Goal: Task Accomplishment & Management: Manage account settings

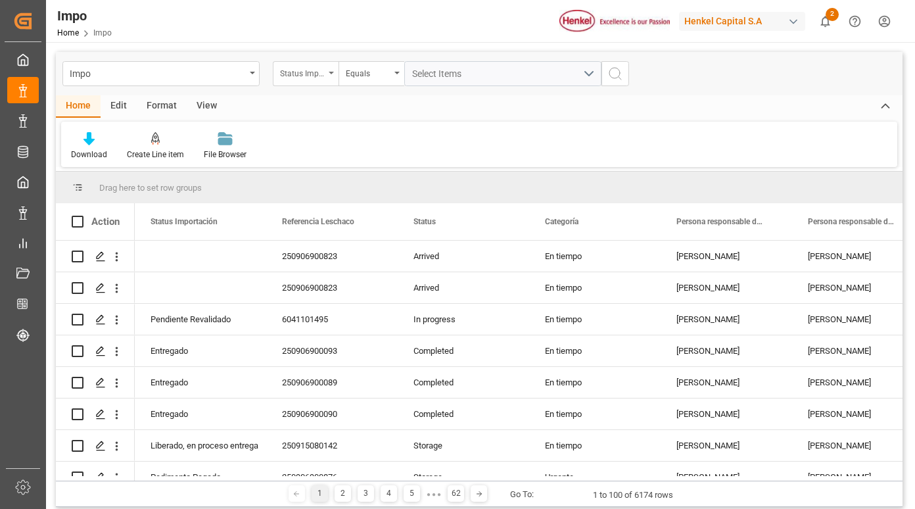
click at [326, 71] on div "Status Importación" at bounding box center [306, 73] width 66 height 25
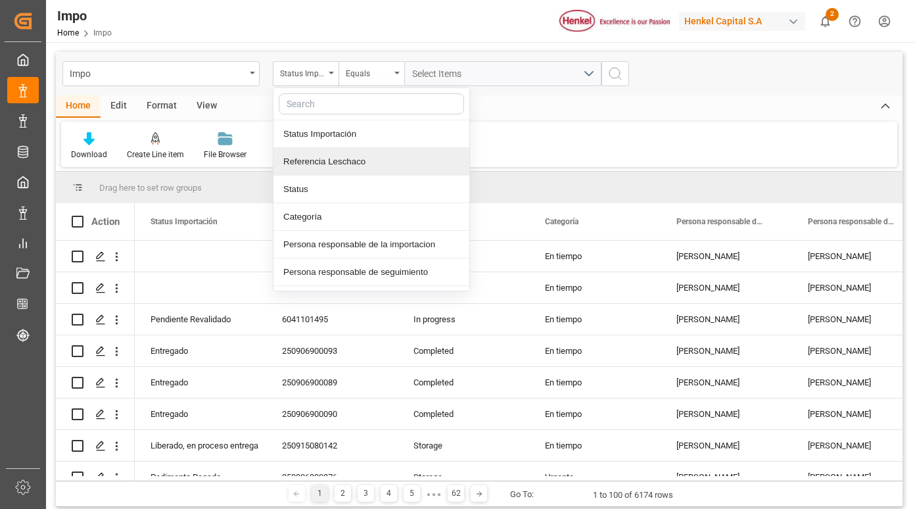
click at [338, 156] on div "Referencia Leschaco" at bounding box center [371, 162] width 196 height 28
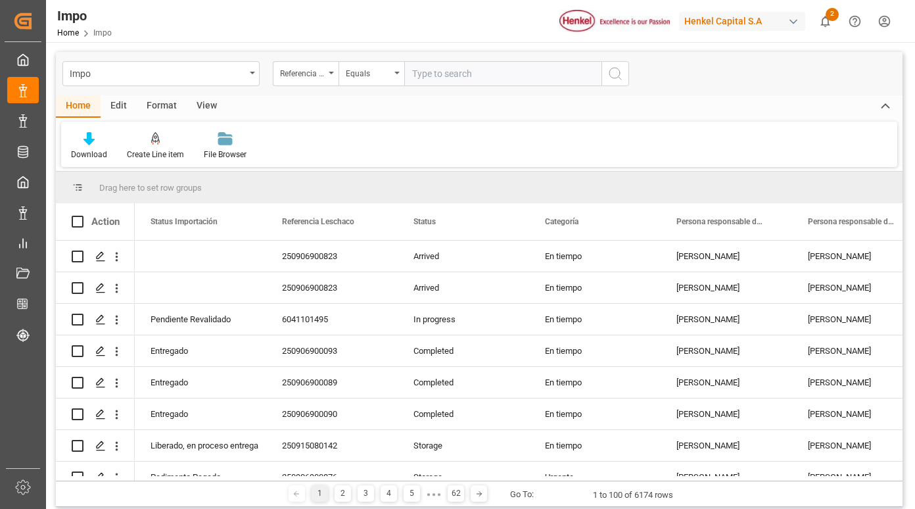
click at [471, 74] on input "text" at bounding box center [502, 73] width 197 height 25
type input "251015080065"
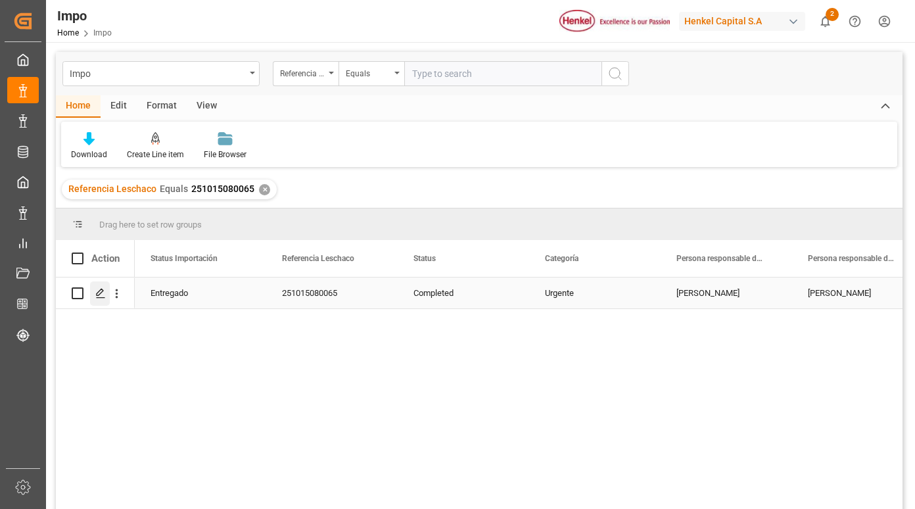
click at [98, 298] on line "Press SPACE to select this row." at bounding box center [101, 298] width 8 height 0
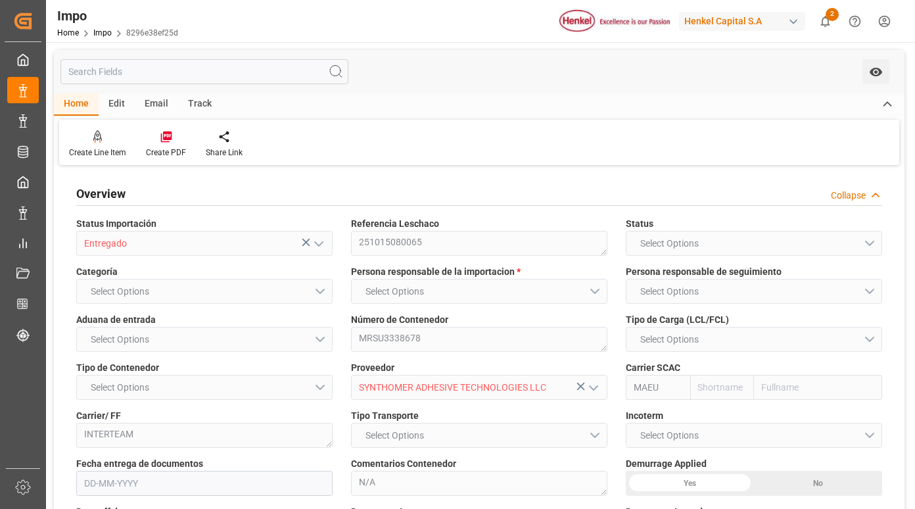
type input "Maersk"
type input "Maersk Line AS"
type input "1"
type input "1.386"
type input "1"
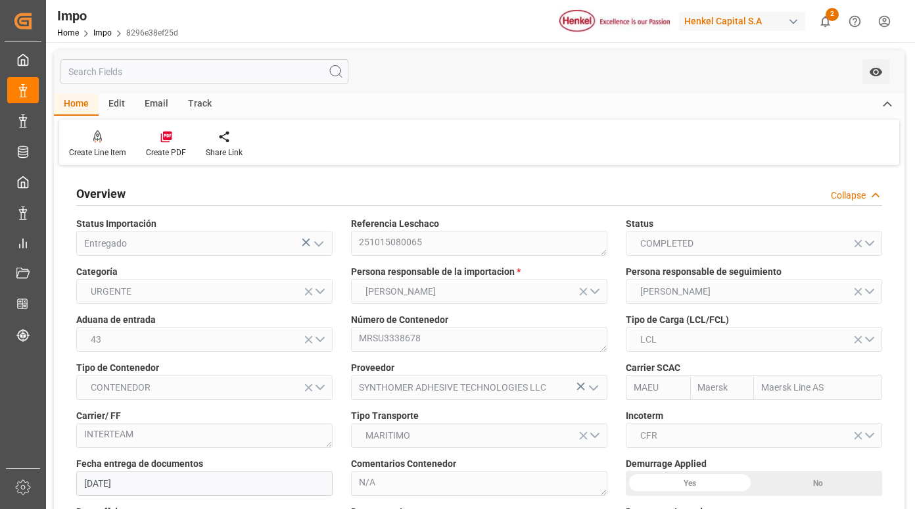
type input "[DATE]"
click at [202, 103] on div "Track" at bounding box center [199, 104] width 43 height 22
click at [88, 137] on icon at bounding box center [84, 139] width 13 height 9
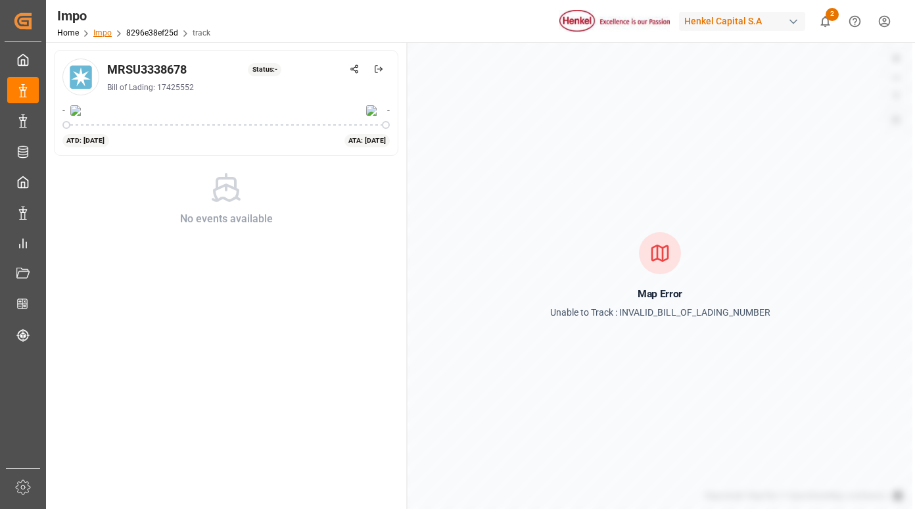
click at [100, 32] on link "Impo" at bounding box center [102, 32] width 18 height 9
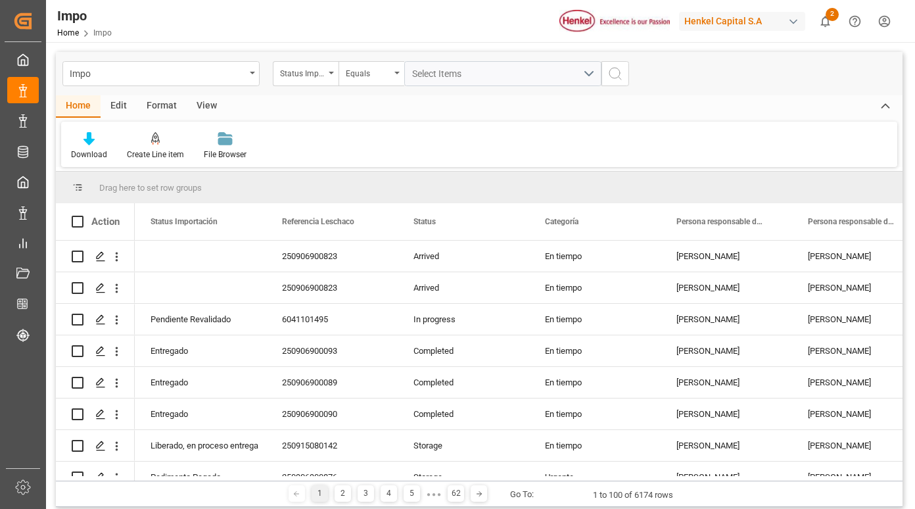
click at [329, 76] on div "Status Importación" at bounding box center [306, 73] width 66 height 25
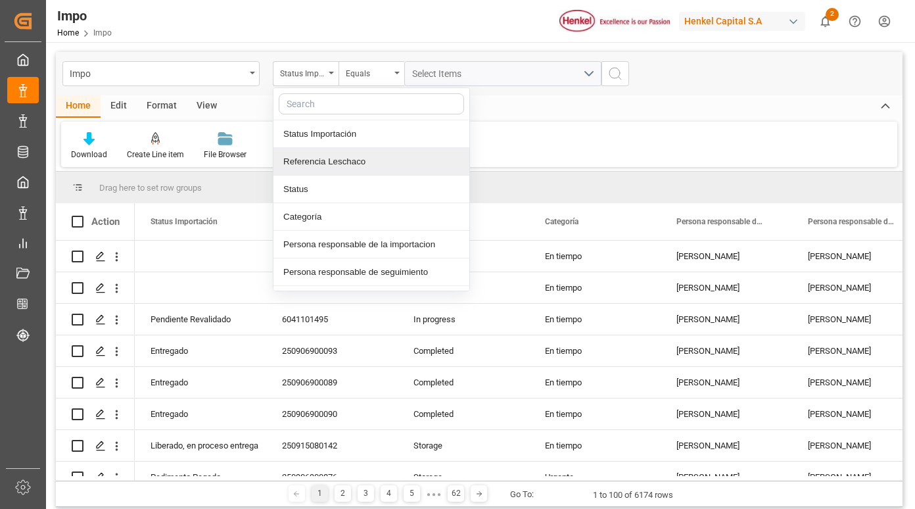
click at [326, 168] on div "Referencia Leschaco" at bounding box center [371, 162] width 196 height 28
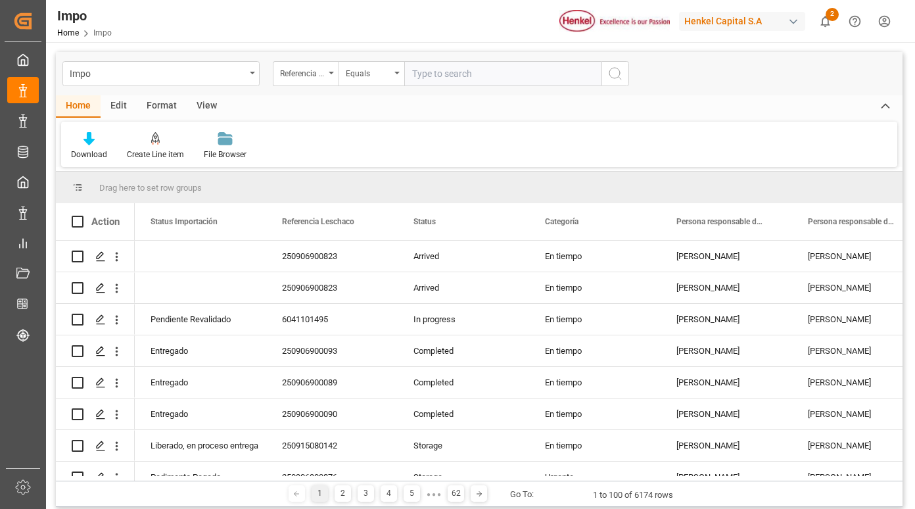
click at [473, 76] on input "text" at bounding box center [502, 73] width 197 height 25
type input "251006900432"
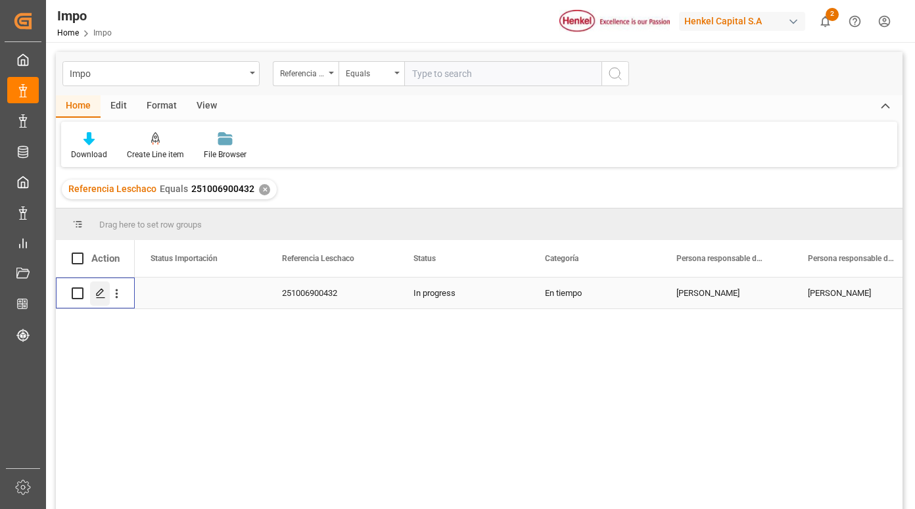
click at [103, 294] on icon "Press SPACE to select this row." at bounding box center [100, 293] width 11 height 11
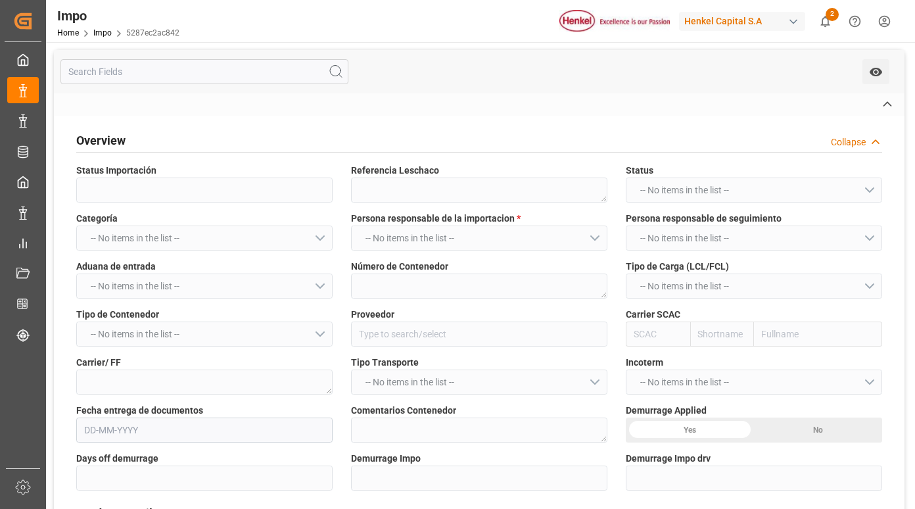
type textarea "251006900432"
type textarea "MSDU5404113"
type input "ALPHAMIN INC"
type input "MSCU"
type textarea "CNC GLOBAL"
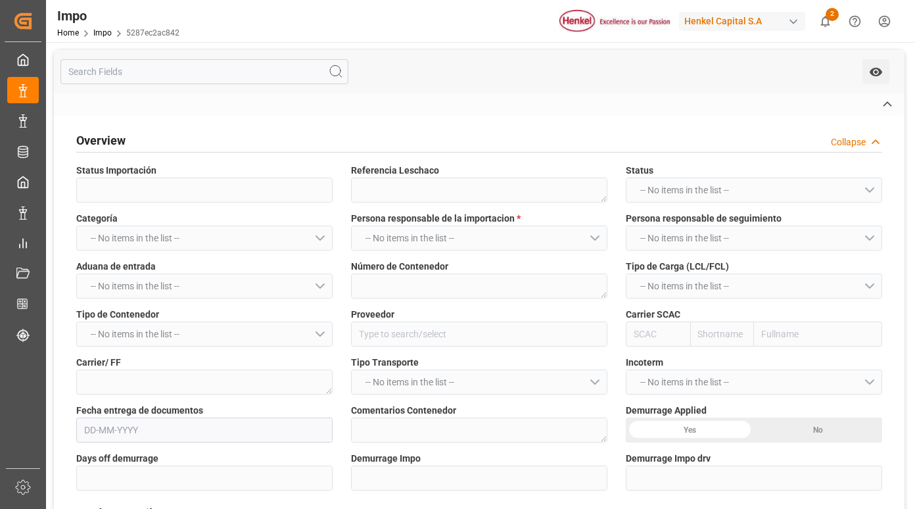
type textarea "N/A"
type input "AA"
type textarea "AA"
type input "MSC"
type input "Mediterranean Shipping Company"
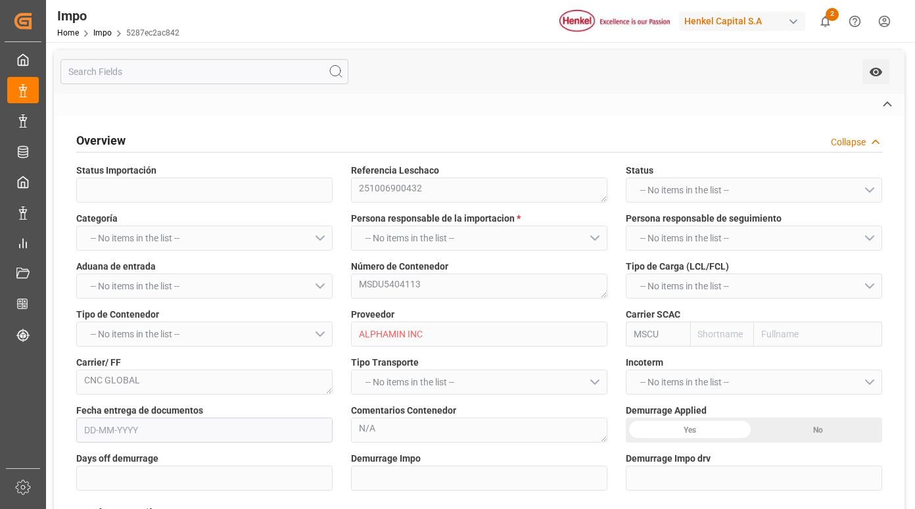
type input "1"
type input "44.04"
type input "20"
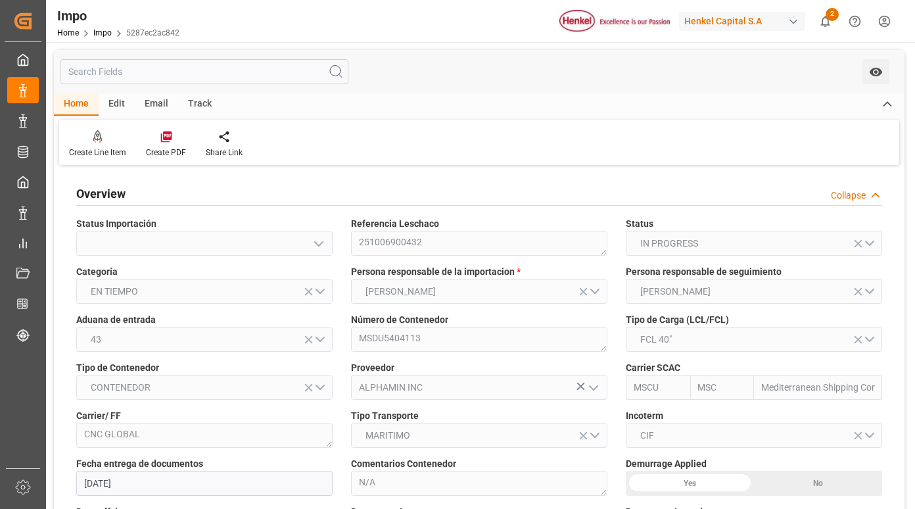
type input "[DATE]"
click at [197, 101] on div "Track" at bounding box center [199, 104] width 43 height 22
click at [81, 143] on icon at bounding box center [84, 139] width 13 height 9
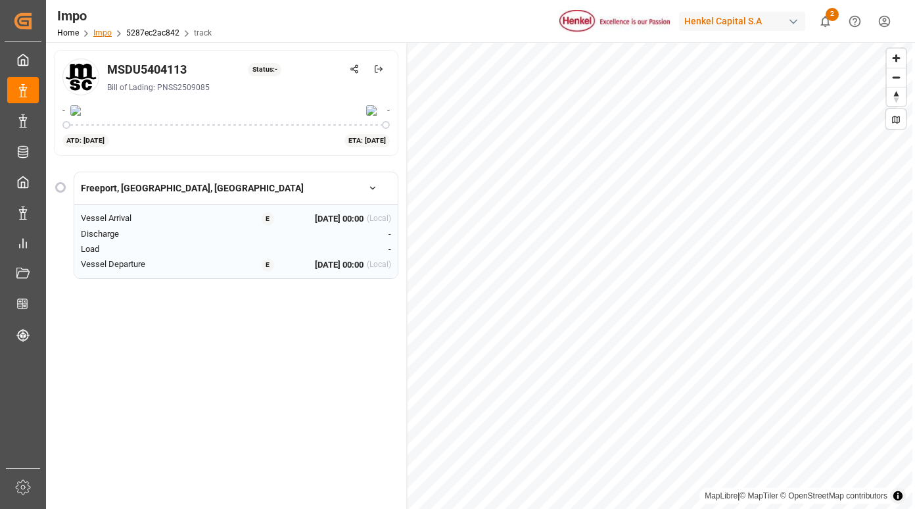
click at [102, 32] on link "Impo" at bounding box center [102, 32] width 18 height 9
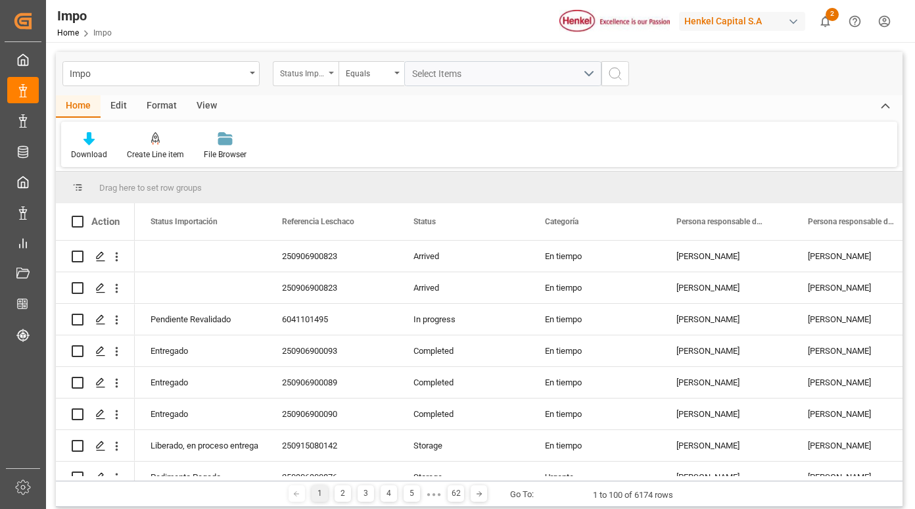
click at [323, 77] on div "Status Importación" at bounding box center [302, 71] width 45 height 15
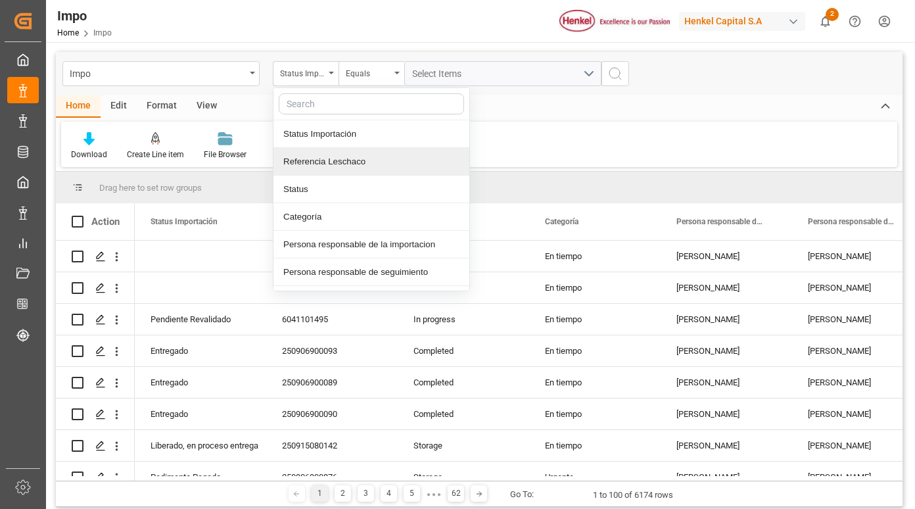
drag, startPoint x: 319, startPoint y: 165, endPoint x: 349, endPoint y: 157, distance: 31.2
click at [320, 165] on div "Referencia Leschaco" at bounding box center [371, 162] width 196 height 28
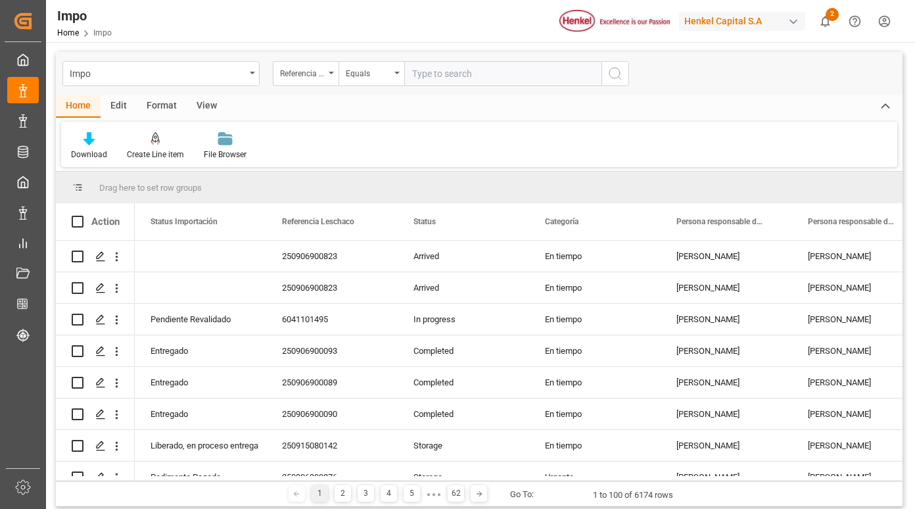
click at [422, 79] on input "text" at bounding box center [502, 73] width 197 height 25
type input "250915080161"
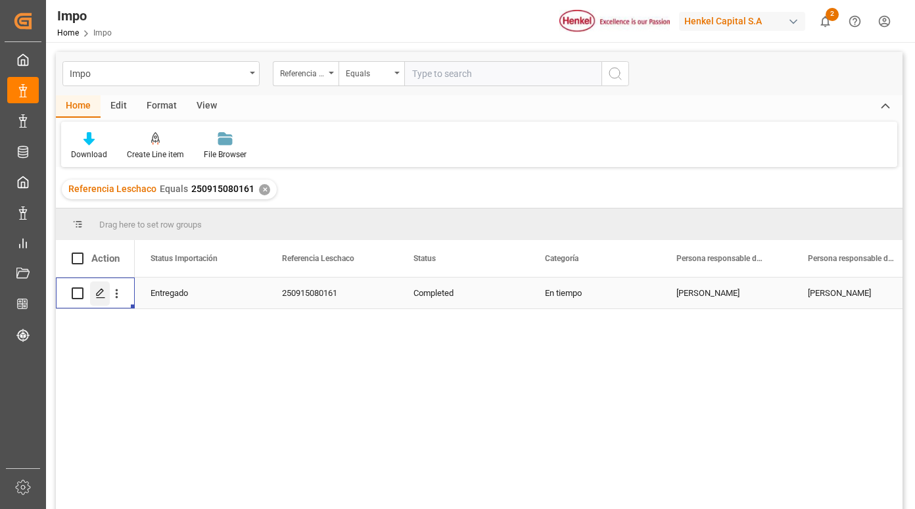
click at [98, 296] on polygon "Press SPACE to select this row." at bounding box center [100, 292] width 7 height 7
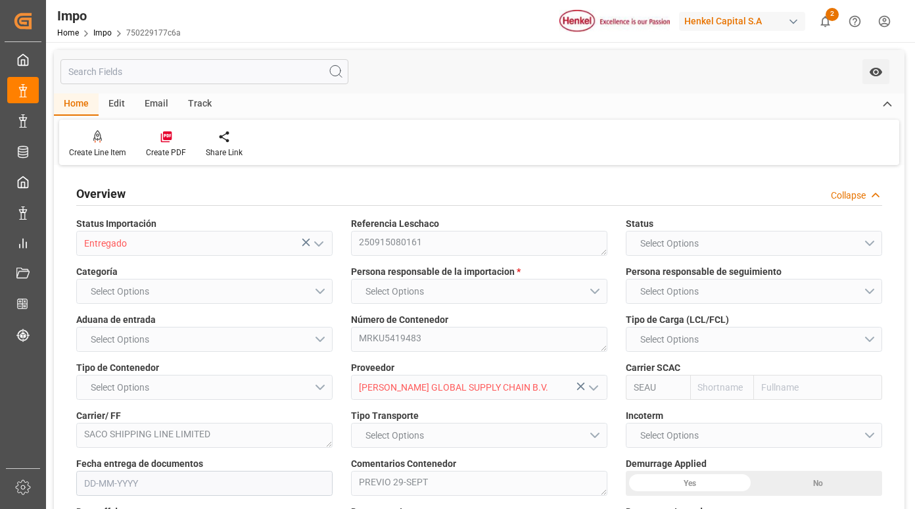
type input "Sealand"
type input "Sealand - A Maersk Company"
type input "0"
type input "1"
type input "3.072"
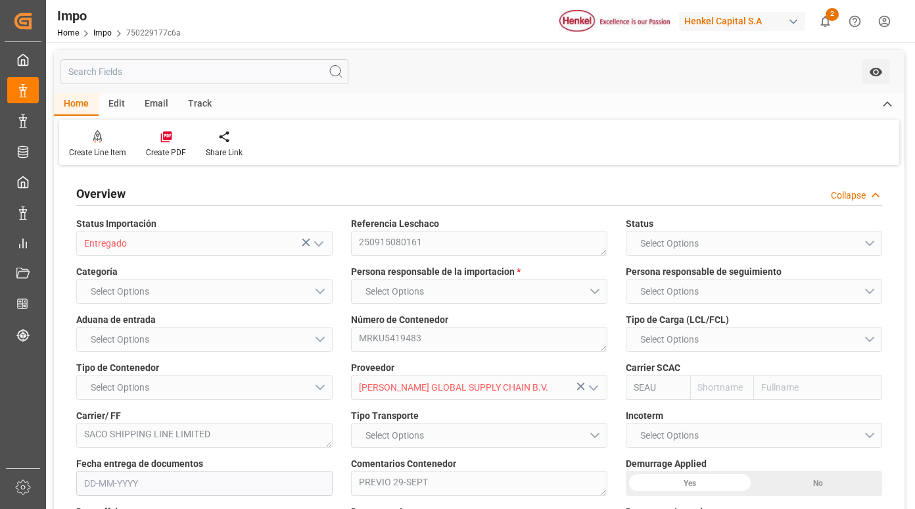
type input "3"
type input "[DATE]"
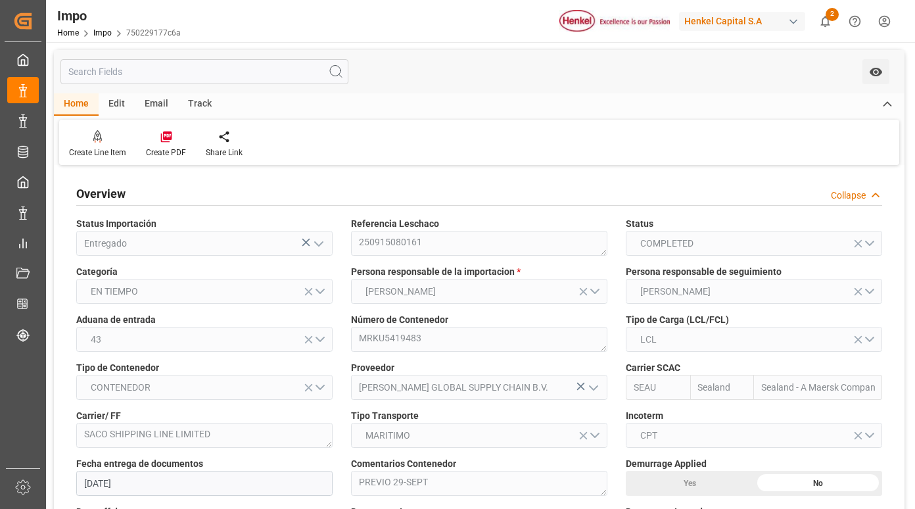
click at [195, 97] on div "Track" at bounding box center [199, 104] width 43 height 22
click at [89, 140] on icon at bounding box center [84, 139] width 13 height 9
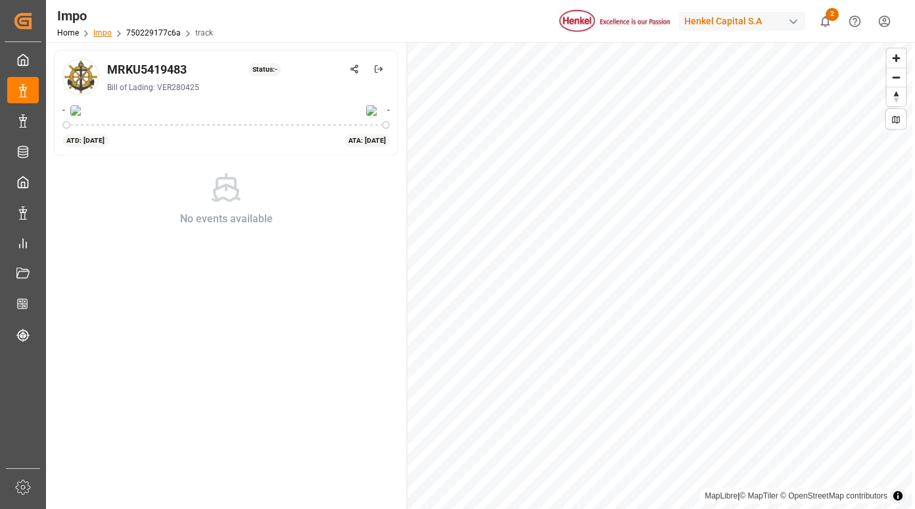
click at [103, 31] on link "Impo" at bounding box center [102, 32] width 18 height 9
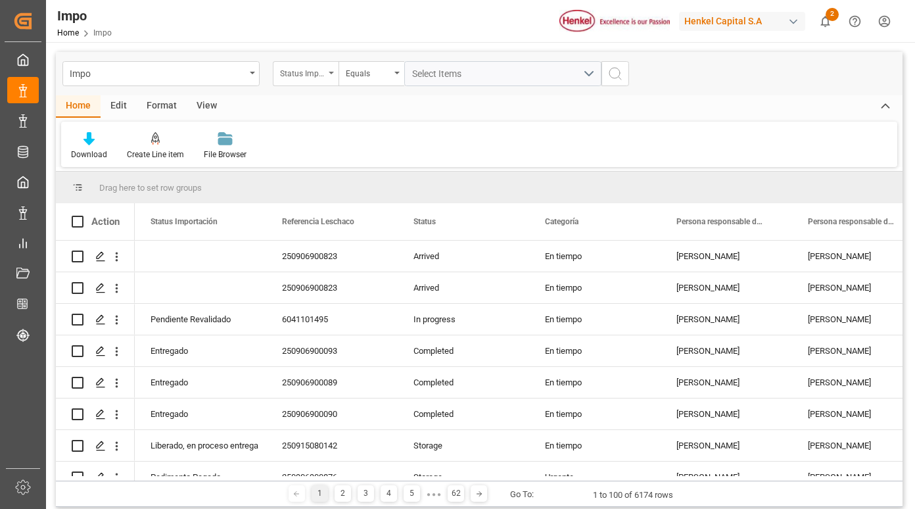
click at [311, 75] on div "Status Importación" at bounding box center [302, 71] width 45 height 15
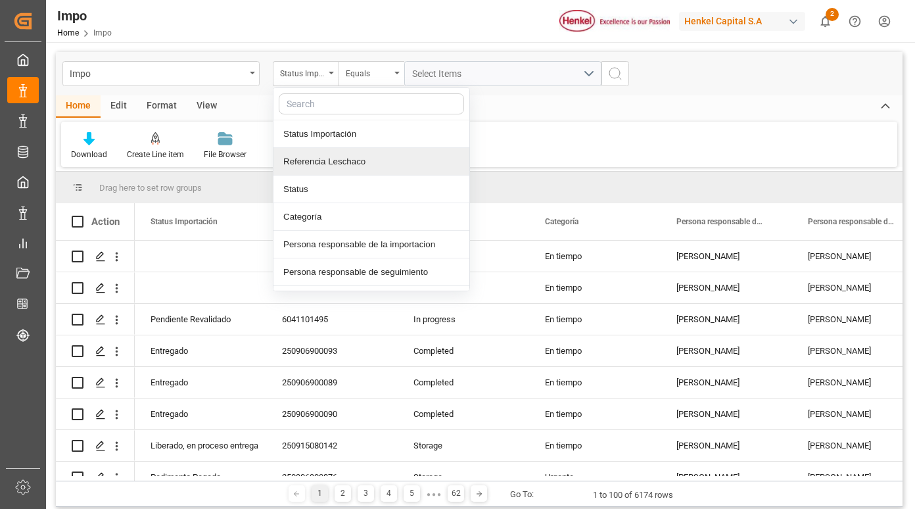
drag, startPoint x: 321, startPoint y: 162, endPoint x: 377, endPoint y: 153, distance: 56.0
click at [323, 162] on div "Referencia Leschaco" at bounding box center [371, 162] width 196 height 28
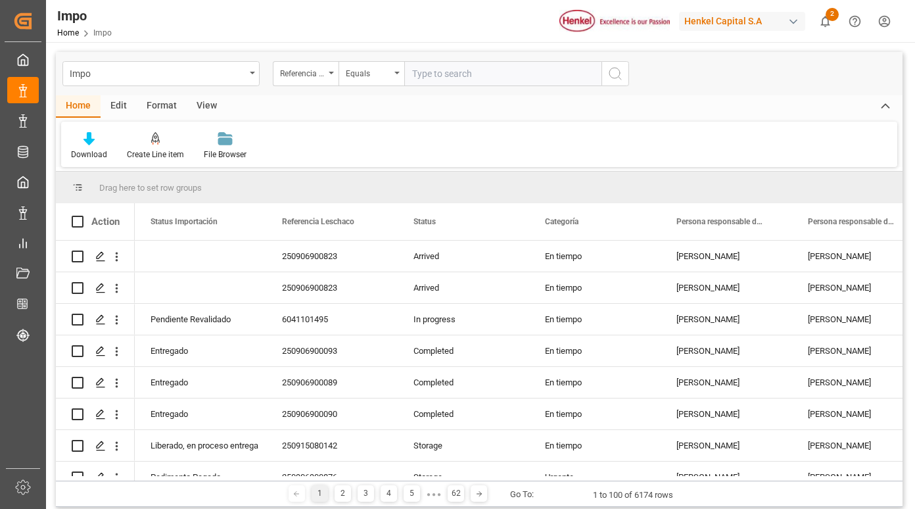
click at [438, 71] on input "text" at bounding box center [502, 73] width 197 height 25
type input "251015080041"
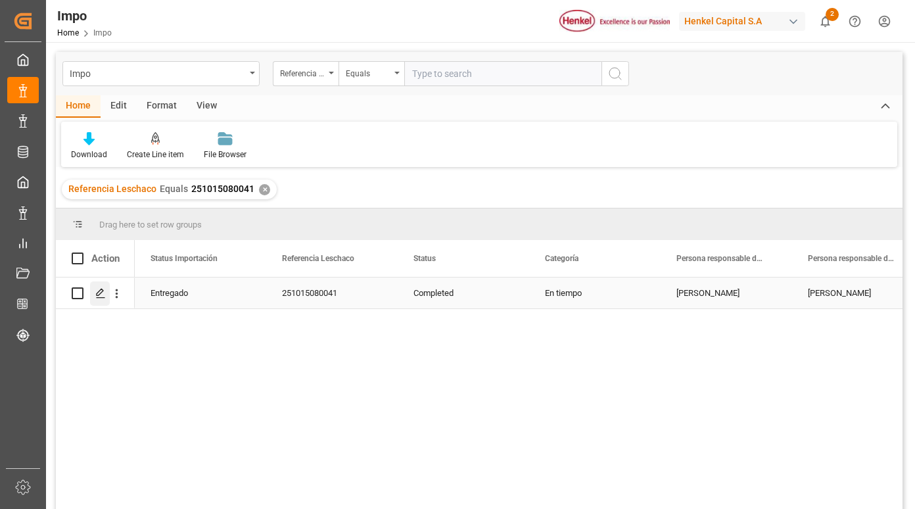
click at [101, 295] on icon "Press SPACE to select this row." at bounding box center [100, 293] width 11 height 11
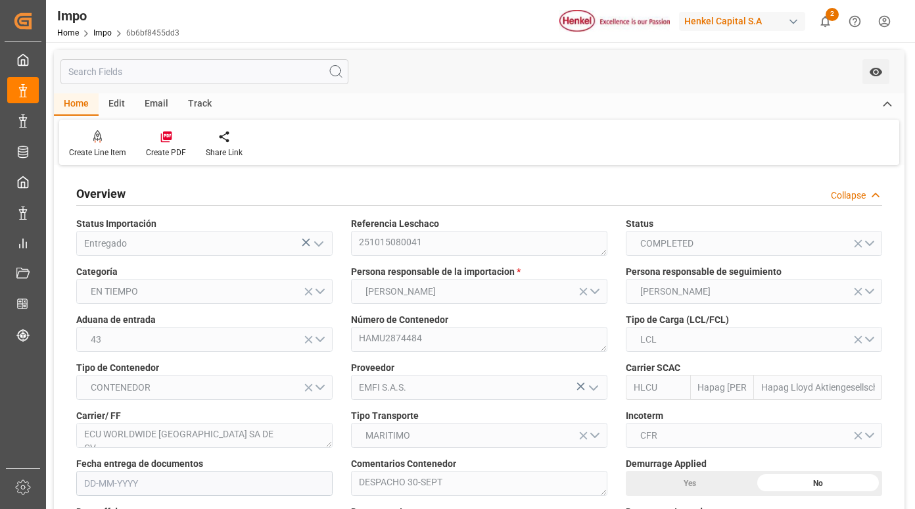
type input "Hapag [PERSON_NAME]"
type input "Hapag Lloyd Aktiengesellschaft"
type input "0"
type input "1"
type input "3597"
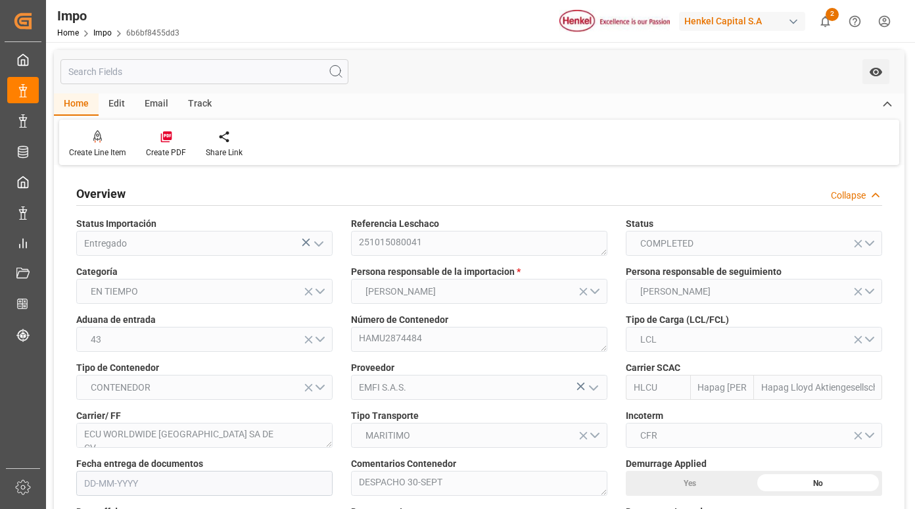
type input "5"
type input "[DATE]"
click at [200, 107] on div "Track" at bounding box center [199, 104] width 43 height 22
click at [92, 146] on div "Tracking" at bounding box center [84, 143] width 51 height 29
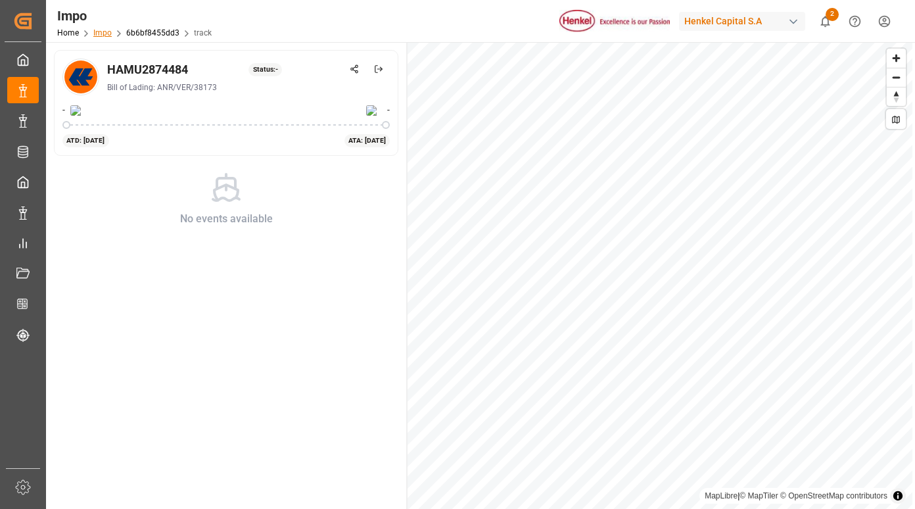
click at [101, 28] on link "Impo" at bounding box center [102, 32] width 18 height 9
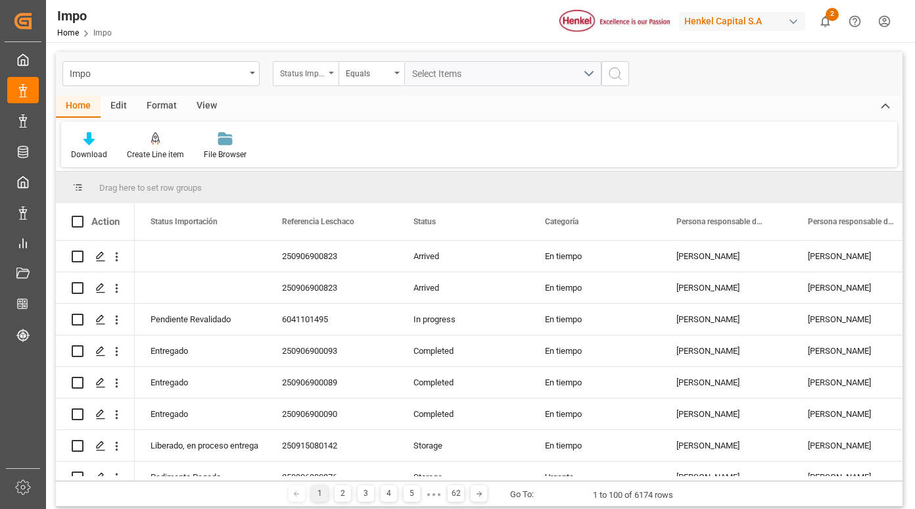
click at [331, 76] on div "Status Importación" at bounding box center [306, 73] width 66 height 25
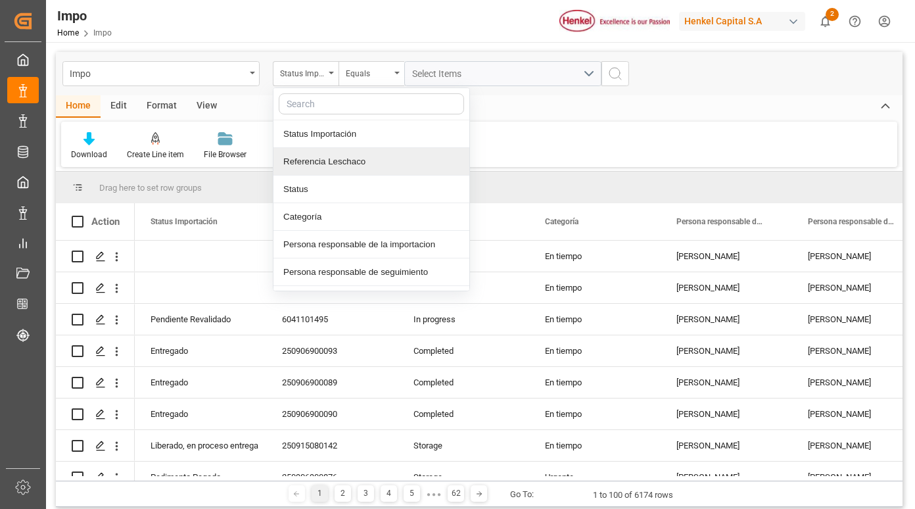
click at [348, 158] on div "Referencia Leschaco" at bounding box center [371, 162] width 196 height 28
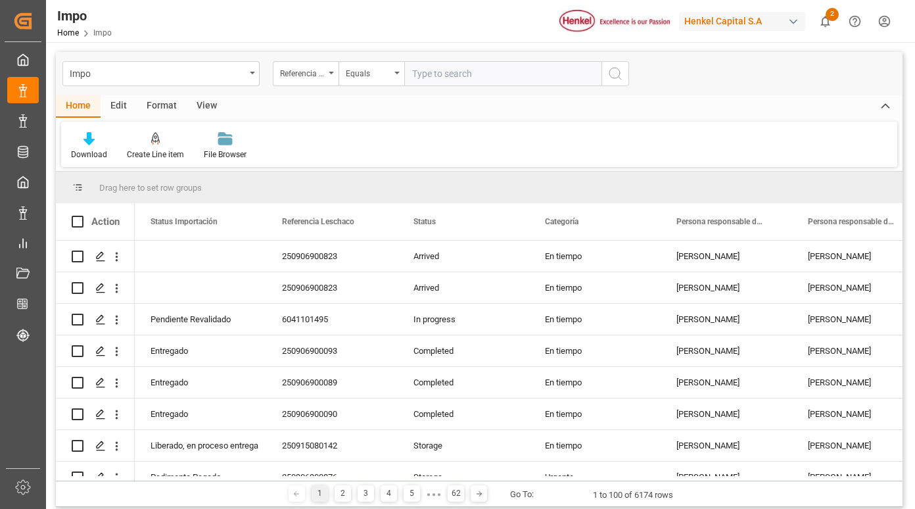
click at [454, 68] on input "text" at bounding box center [502, 73] width 197 height 25
type input "250915080057"
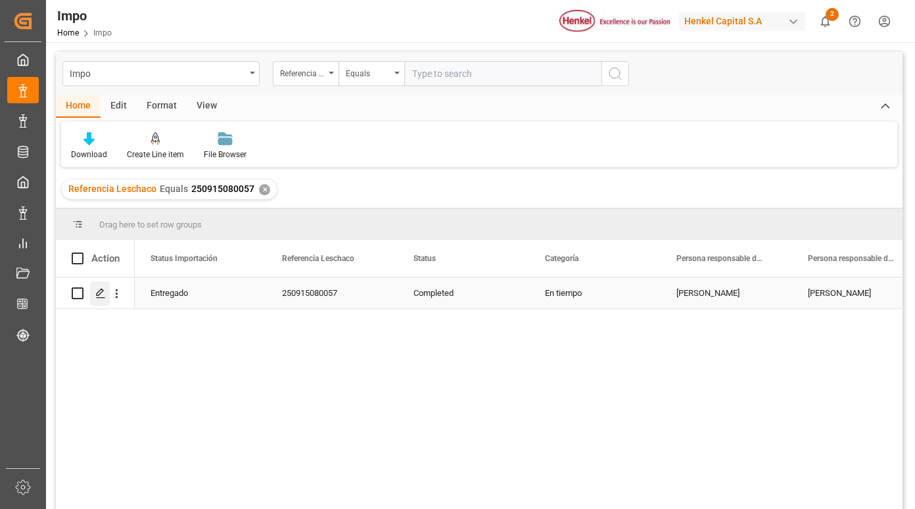
click at [98, 300] on div "Press SPACE to select this row." at bounding box center [100, 293] width 20 height 24
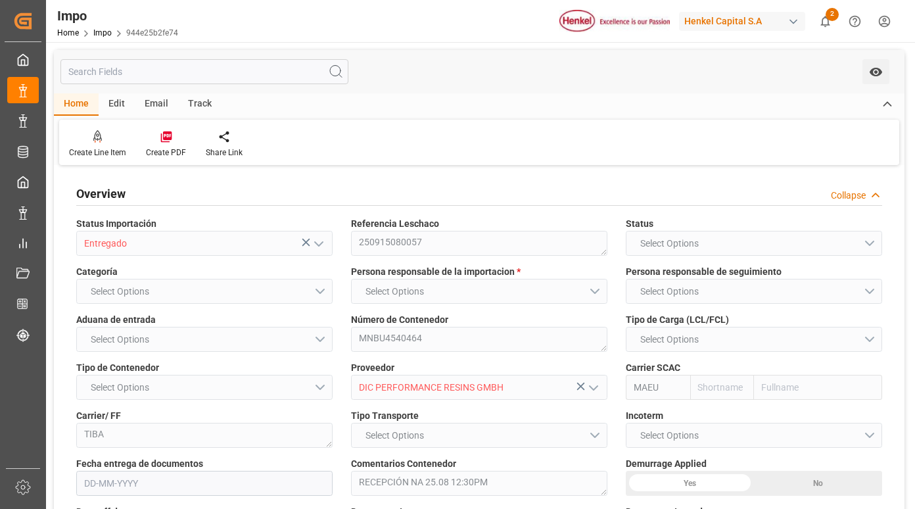
type input "Maersk"
type input "Maersk Line AS"
type input "1"
type input "16.718"
type input "8"
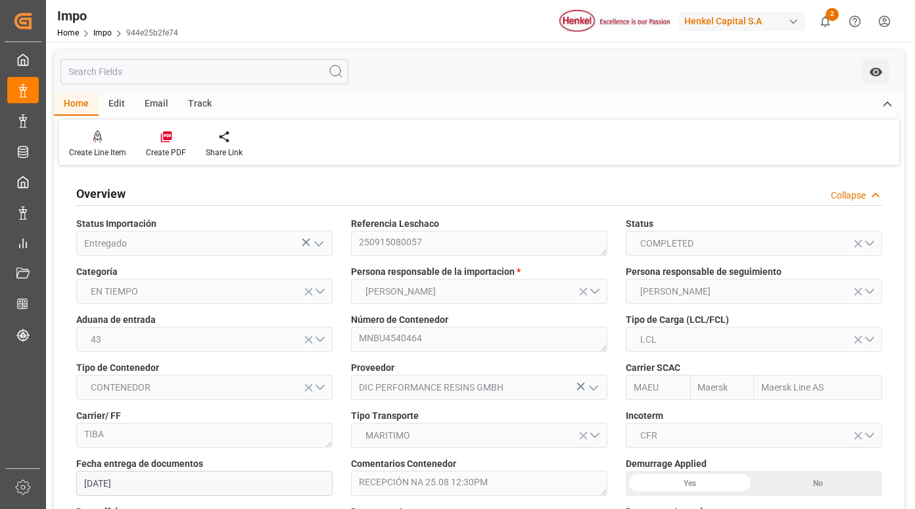
type input "[DATE]"
click at [195, 103] on div "Track" at bounding box center [199, 104] width 43 height 22
click at [76, 143] on div at bounding box center [84, 136] width 31 height 14
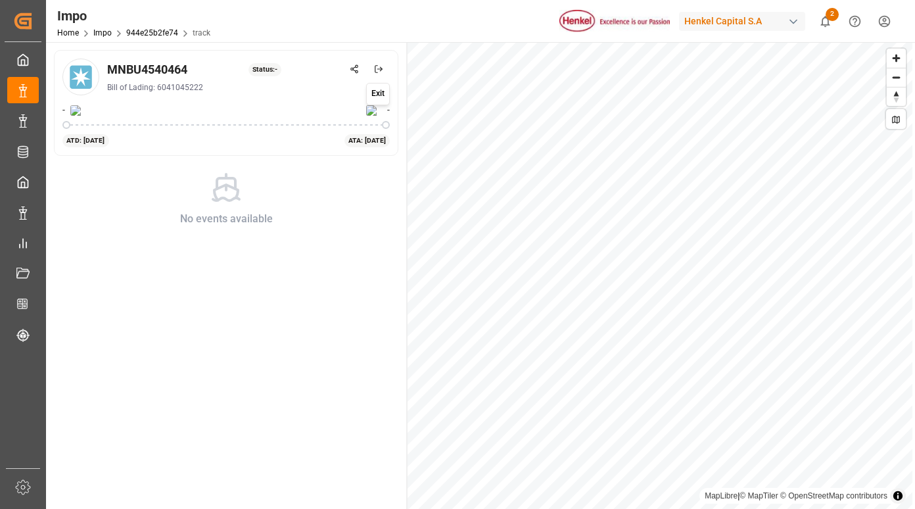
click at [376, 68] on icon at bounding box center [378, 68] width 9 height 9
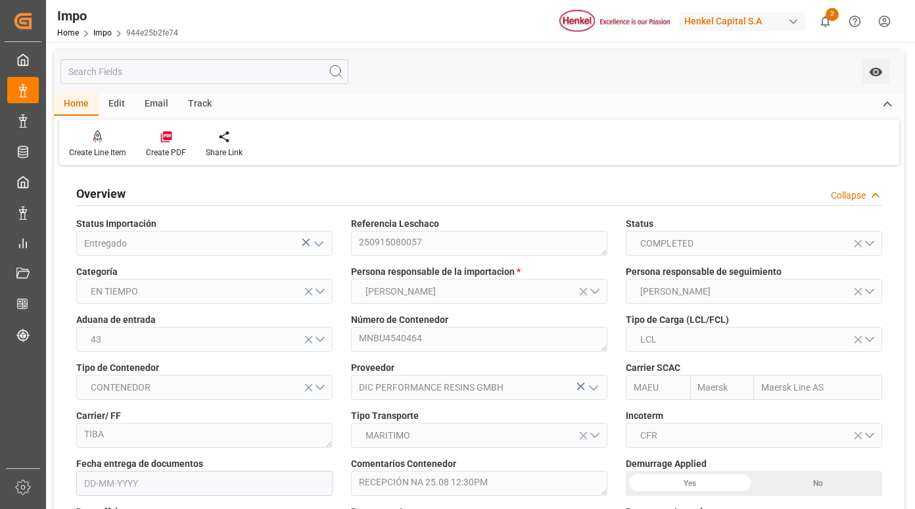
type input "Maersk"
type input "Maersk Line AS"
type input "1"
type input "16.718"
type input "8"
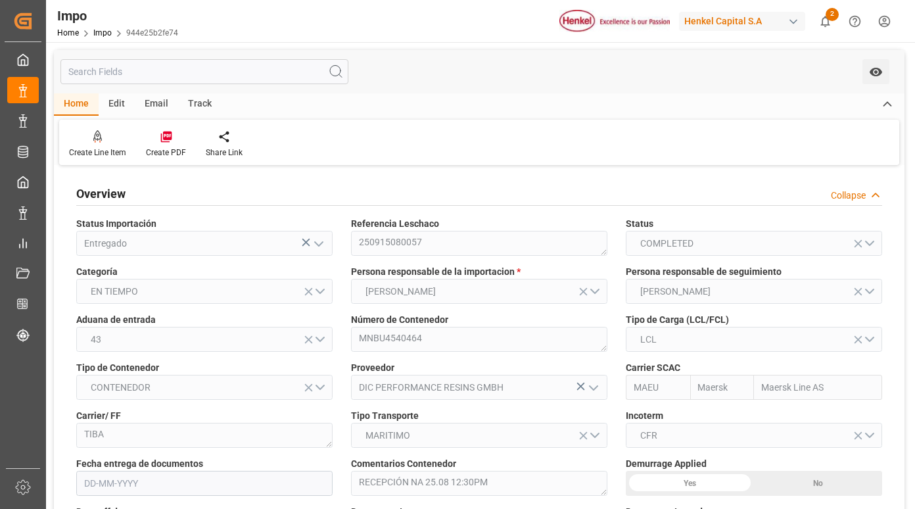
type input "[DATE]"
click at [107, 34] on link "Impo" at bounding box center [102, 32] width 18 height 9
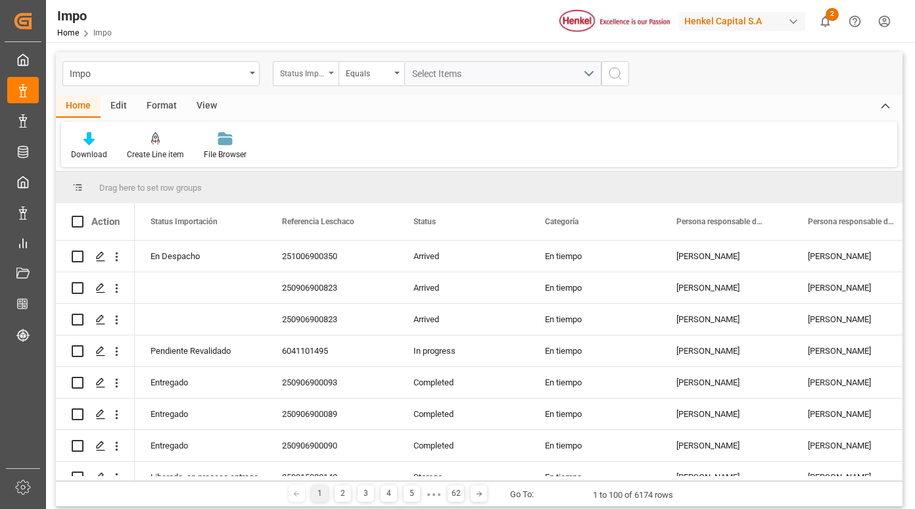
click at [323, 76] on div "Status Importación" at bounding box center [302, 71] width 45 height 15
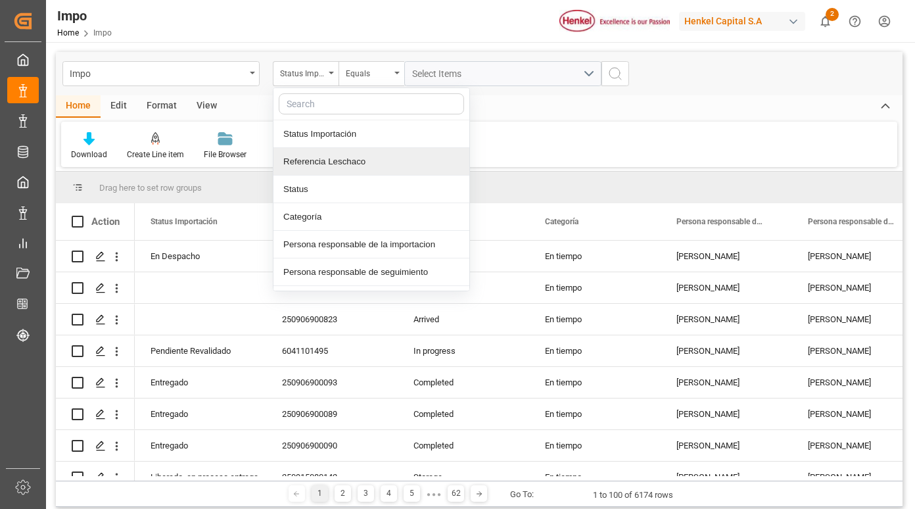
click at [343, 156] on div "Referencia Leschaco" at bounding box center [371, 162] width 196 height 28
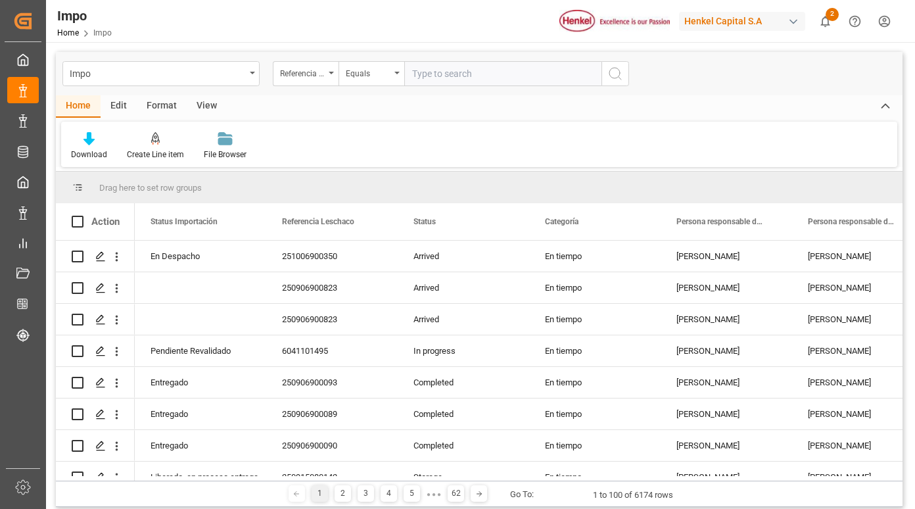
click at [429, 78] on input "text" at bounding box center [502, 73] width 197 height 25
type input "250606900302"
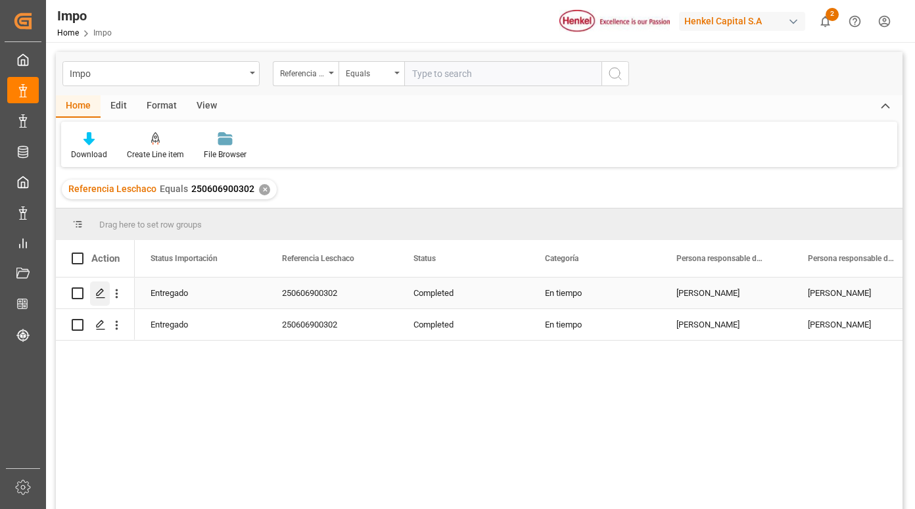
click at [100, 295] on icon "Press SPACE to select this row." at bounding box center [100, 293] width 11 height 11
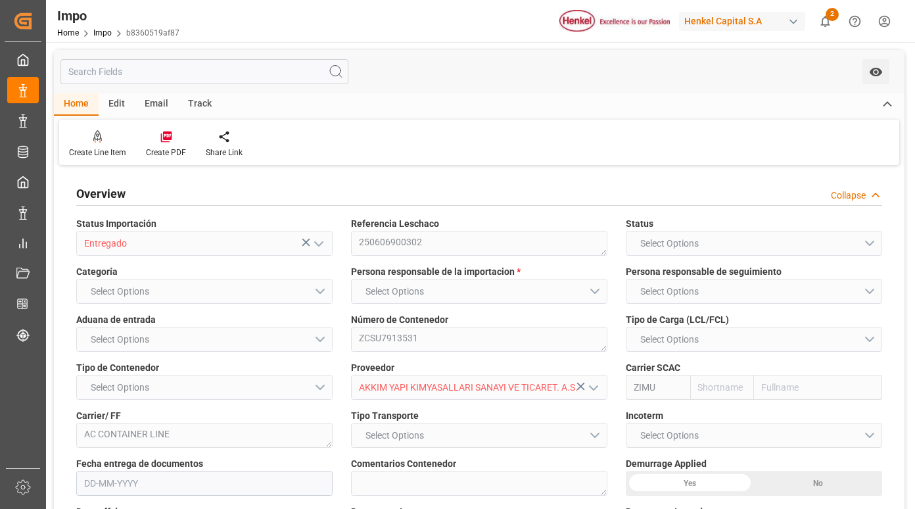
type input "ZIM"
type input "ZIM Integrated Shipping Services Ltd."
type input "4"
type input "28.06"
type input "20"
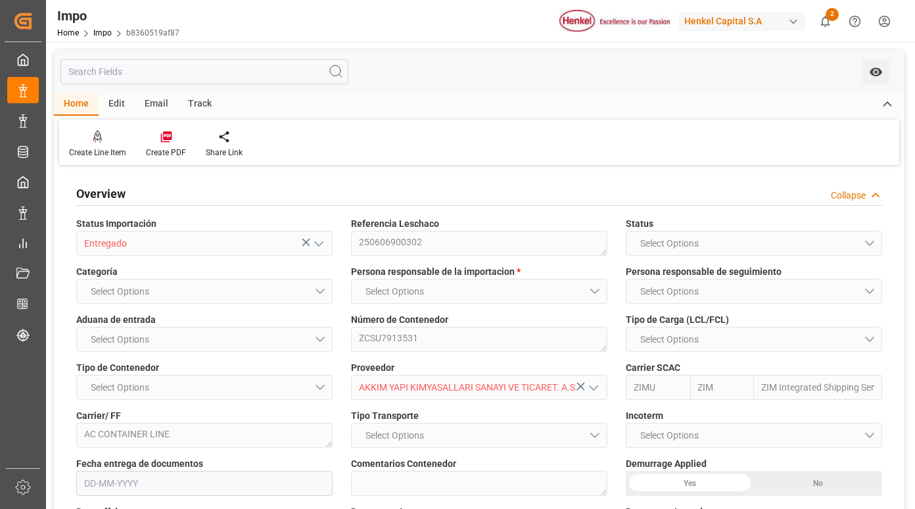
type input "[DATE]"
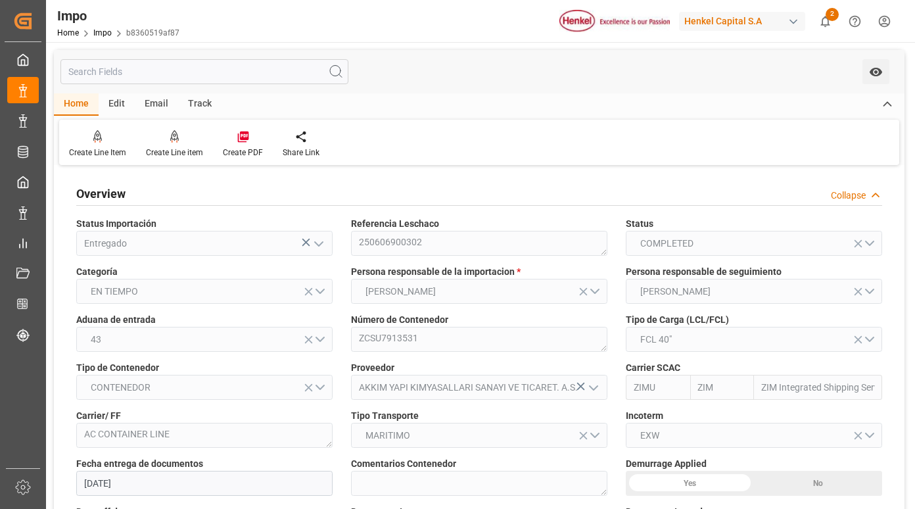
click at [201, 106] on div "Track" at bounding box center [199, 104] width 43 height 22
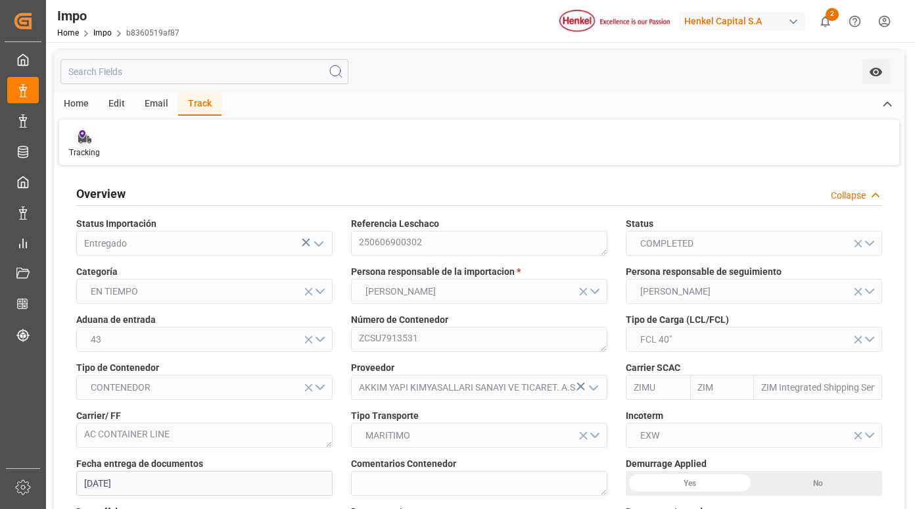
click at [80, 139] on icon at bounding box center [84, 139] width 13 height 9
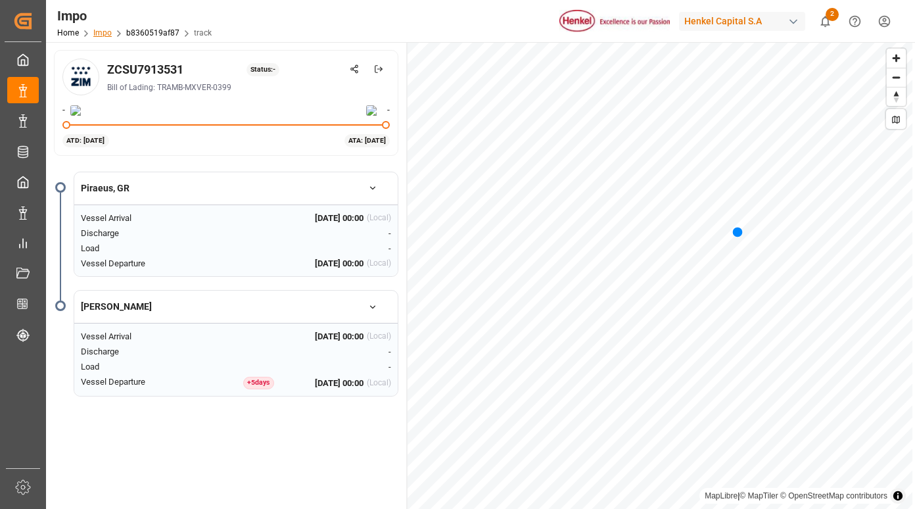
click at [98, 35] on link "Impo" at bounding box center [102, 32] width 18 height 9
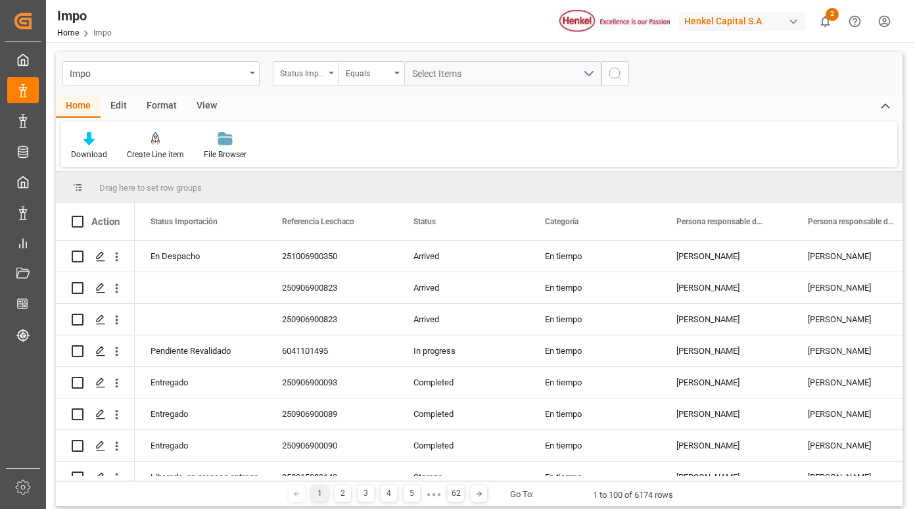
click at [312, 68] on div "Status Importación" at bounding box center [302, 71] width 45 height 15
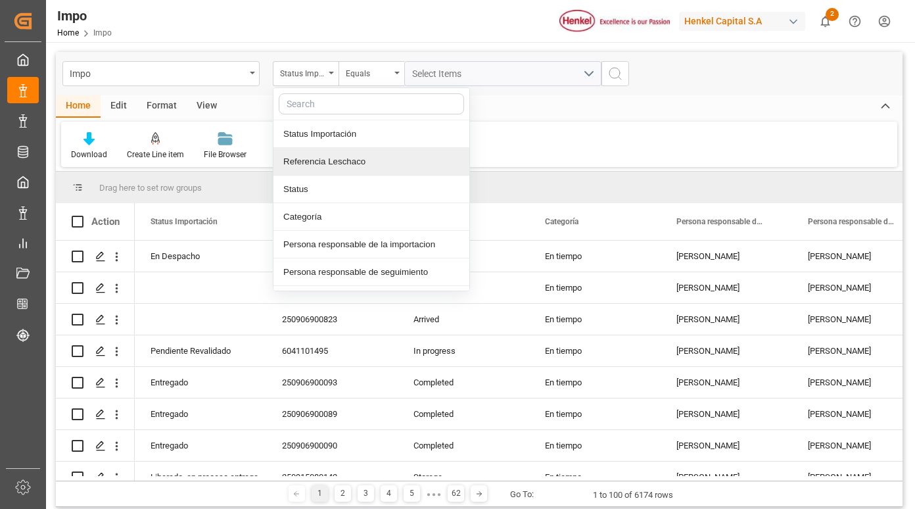
click at [337, 163] on div "Referencia Leschaco" at bounding box center [371, 162] width 196 height 28
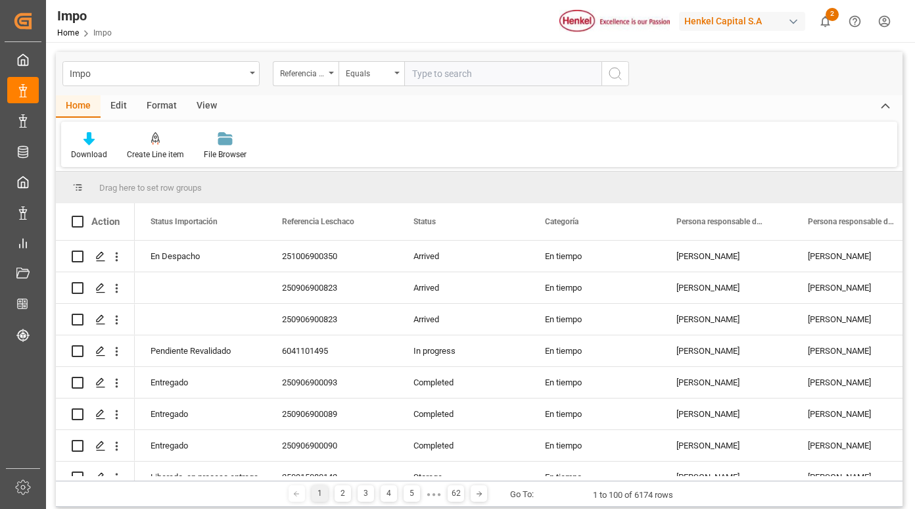
click at [433, 77] on input "text" at bounding box center [502, 73] width 197 height 25
type input "250806900599"
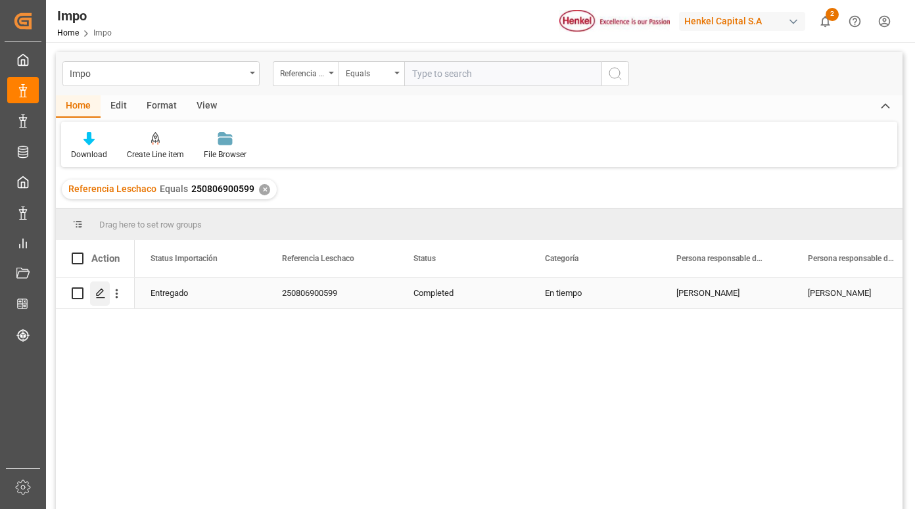
click at [101, 295] on icon "Press SPACE to select this row." at bounding box center [100, 293] width 11 height 11
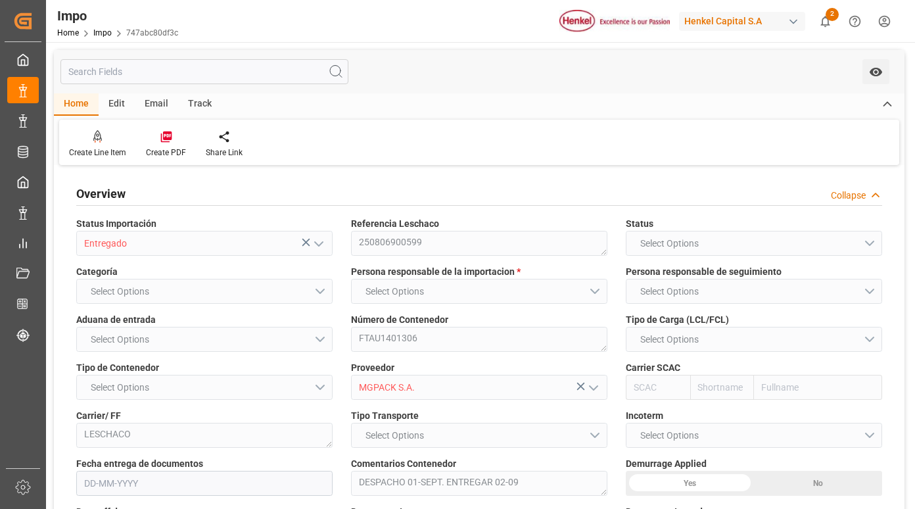
type input "Mediterranean Shipping Company"
type input "1"
type input "10"
type input "[DATE]"
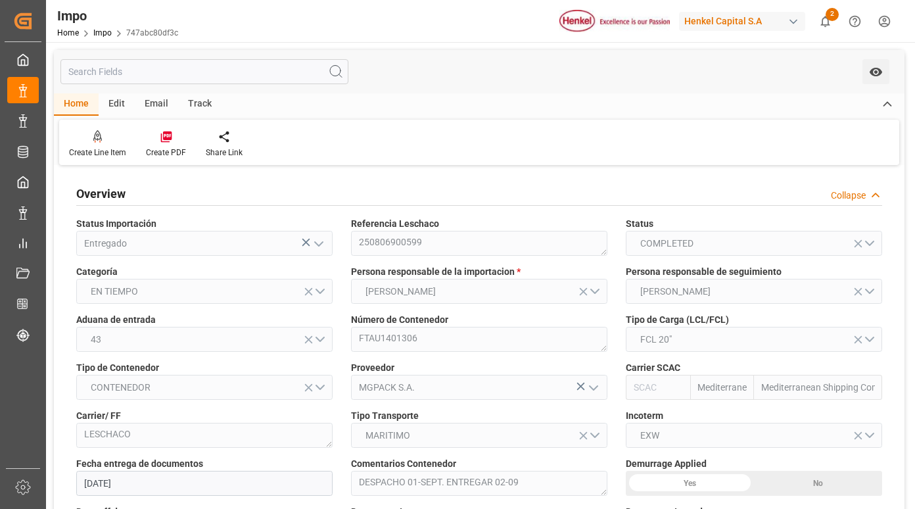
click at [197, 103] on div "Track" at bounding box center [199, 104] width 43 height 22
click at [80, 137] on icon at bounding box center [84, 136] width 13 height 13
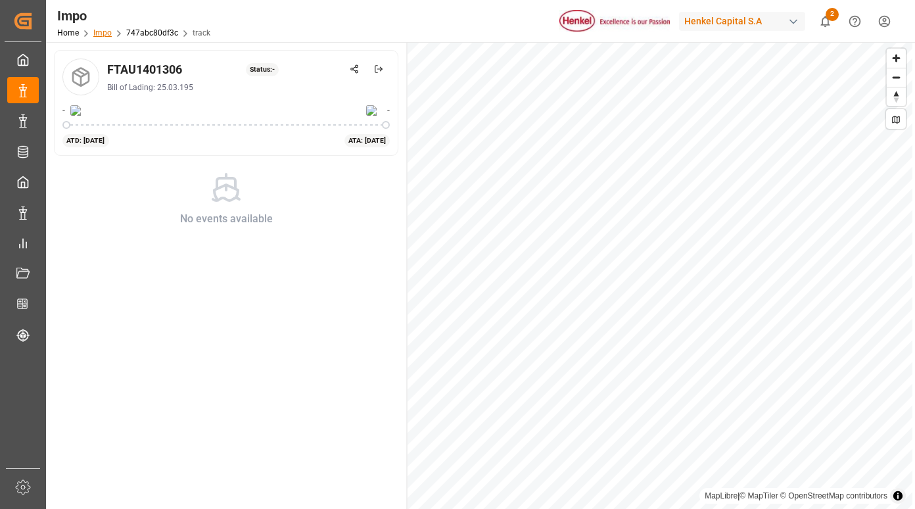
click at [96, 34] on link "Impo" at bounding box center [102, 32] width 18 height 9
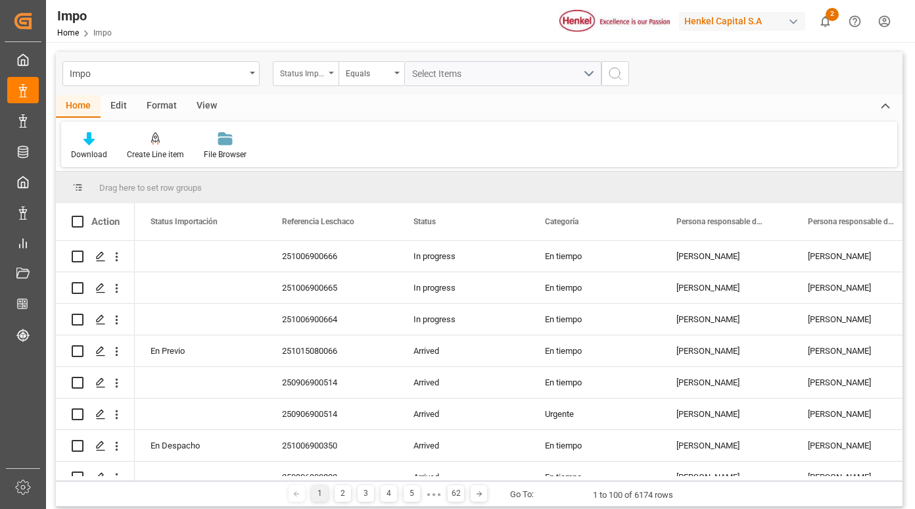
click at [329, 72] on icon "open menu" at bounding box center [331, 73] width 5 height 3
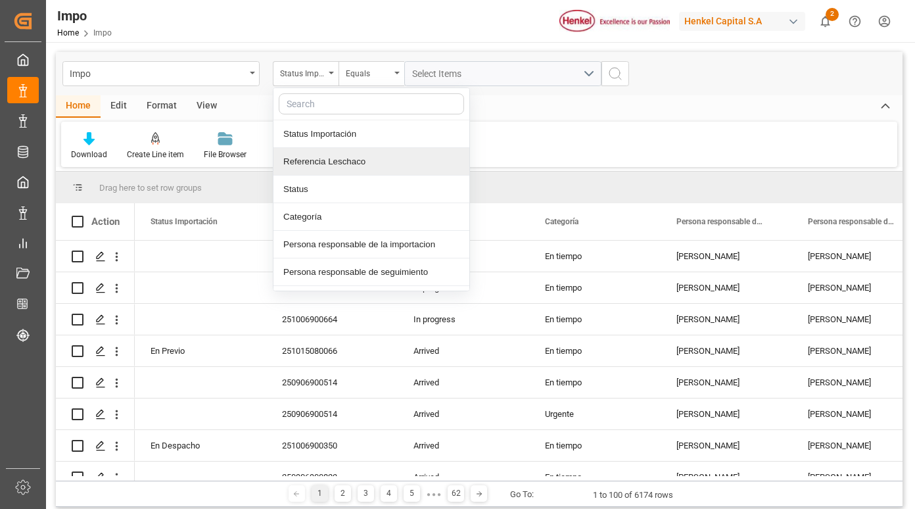
click at [338, 162] on div "Referencia Leschaco" at bounding box center [371, 162] width 196 height 28
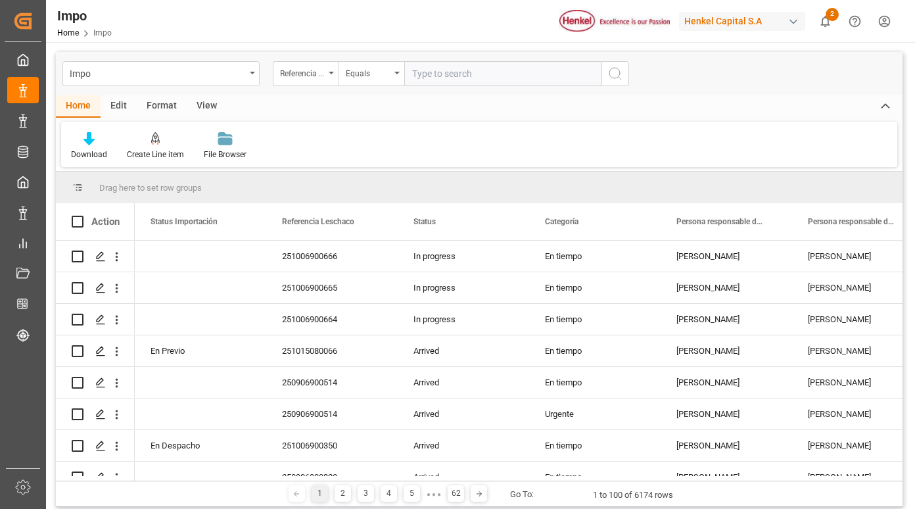
click at [430, 77] on input "text" at bounding box center [502, 73] width 197 height 25
type input "251015080035"
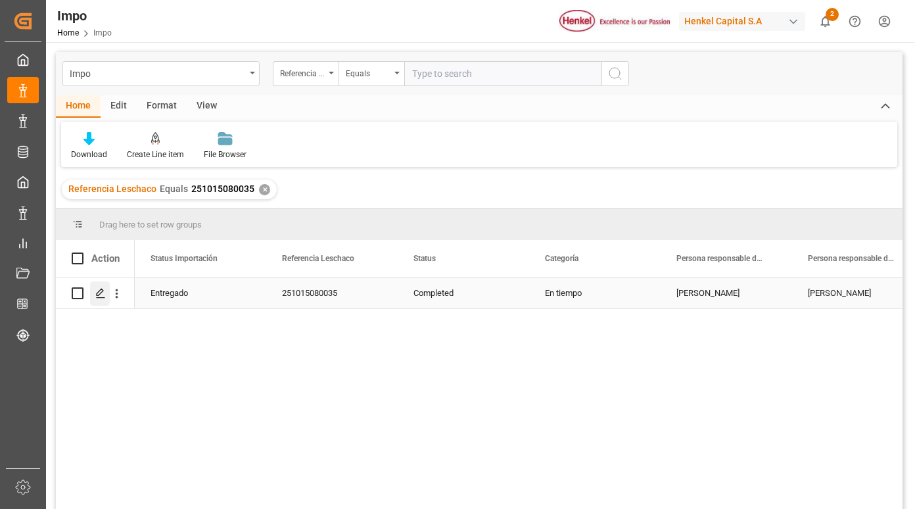
click at [101, 292] on polygon "Press SPACE to select this row." at bounding box center [100, 292] width 7 height 7
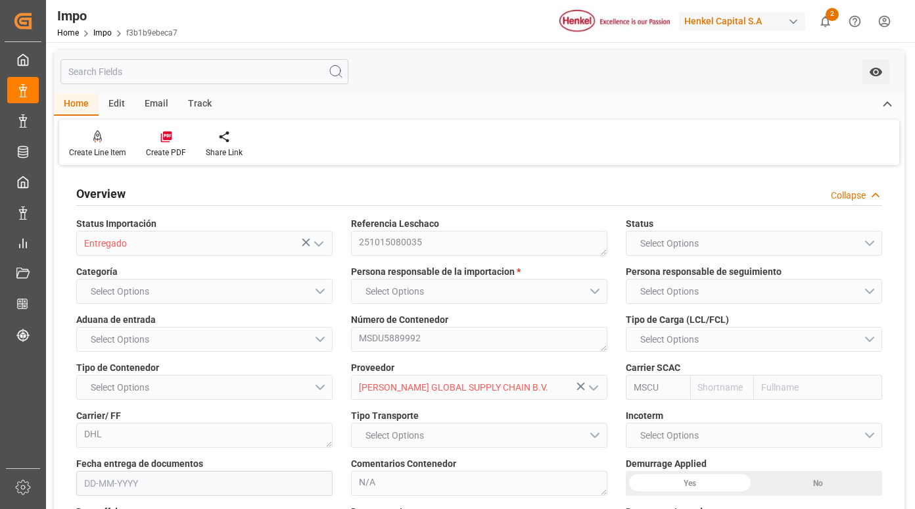
type input "MSC"
type input "Mediterranean Shipping Company"
type input "1"
type input "1.643"
type input "1"
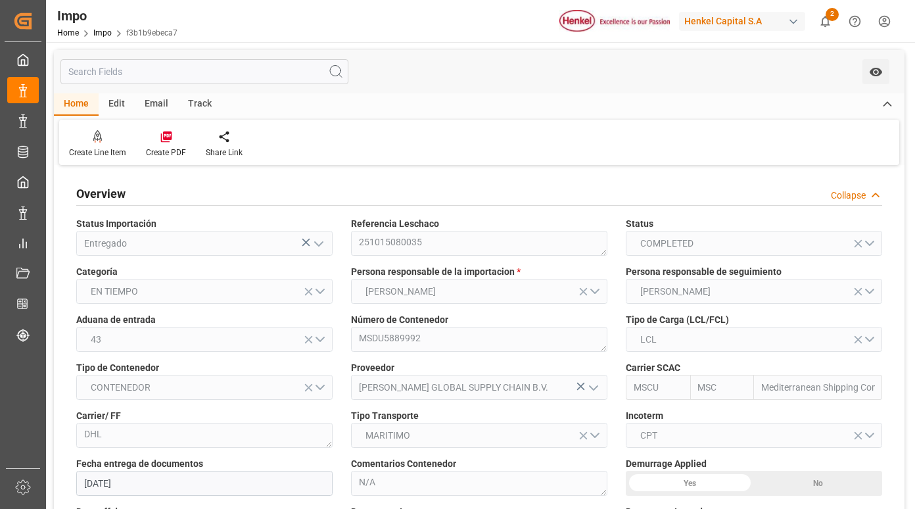
type input "[DATE]"
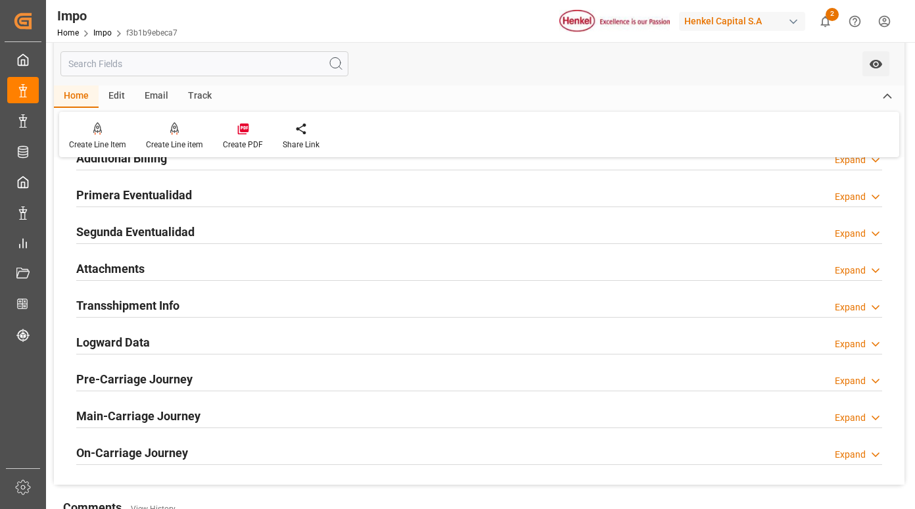
scroll to position [986, 0]
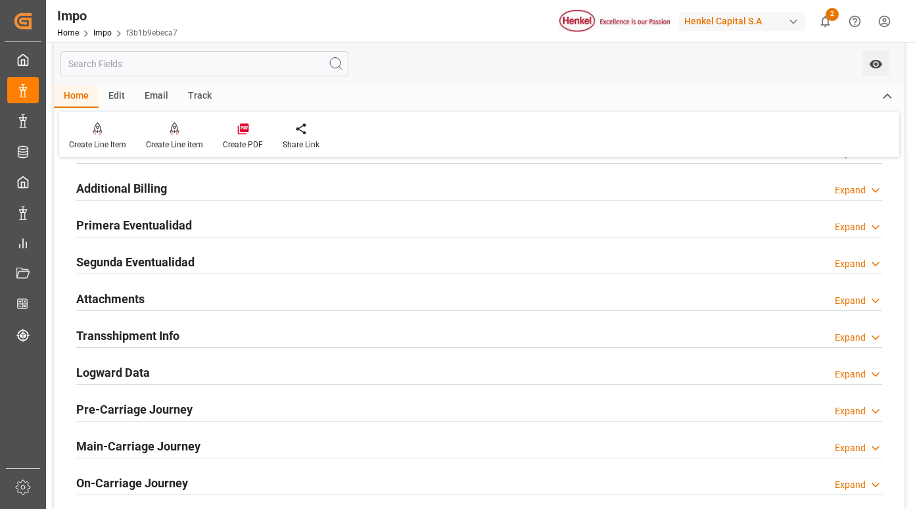
click at [220, 232] on div "Primera Eventualidad Expand" at bounding box center [479, 224] width 806 height 25
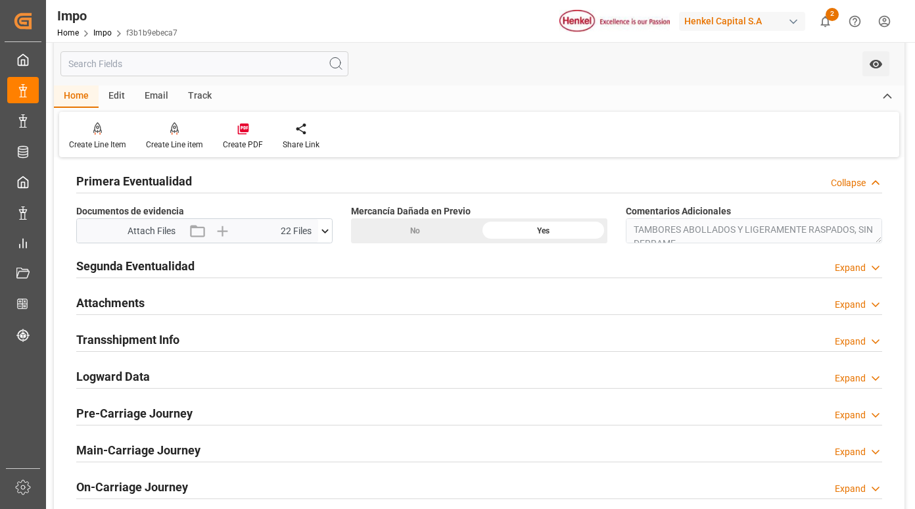
scroll to position [1052, 0]
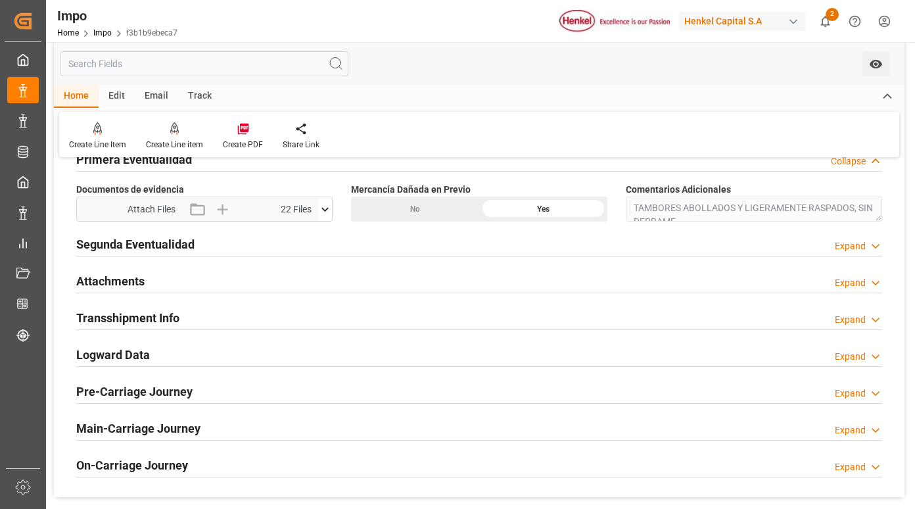
click at [328, 203] on icon at bounding box center [325, 209] width 14 height 14
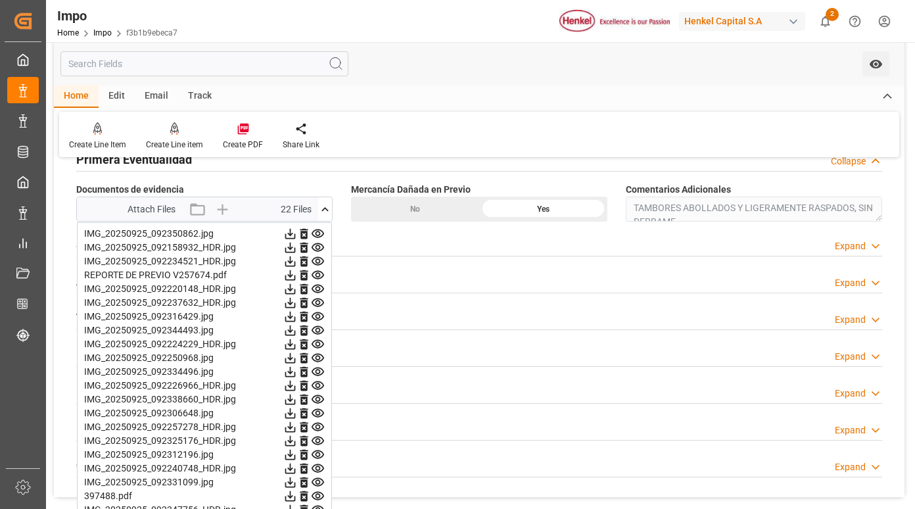
click at [320, 238] on icon at bounding box center [318, 234] width 14 height 14
click at [319, 252] on icon at bounding box center [318, 248] width 14 height 14
click at [315, 260] on icon at bounding box center [318, 261] width 14 height 14
click at [315, 262] on icon at bounding box center [318, 261] width 12 height 9
click at [317, 275] on icon at bounding box center [318, 275] width 14 height 14
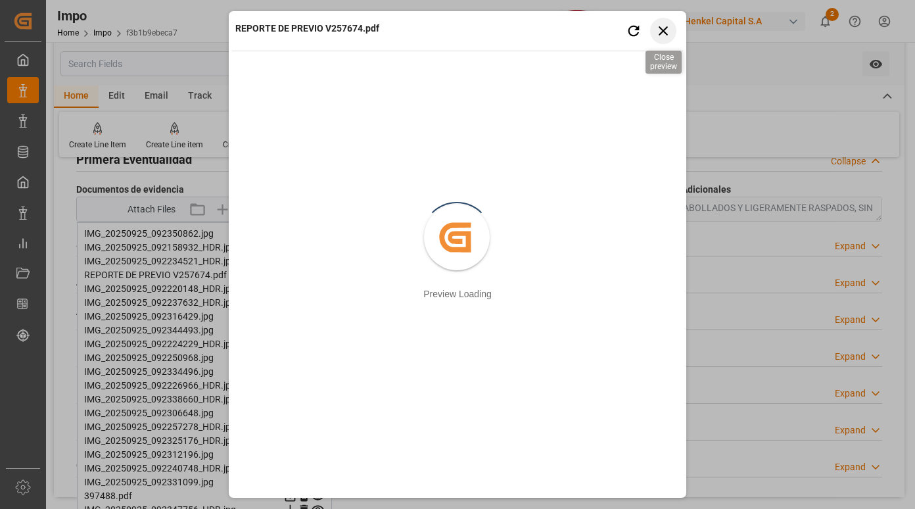
click at [659, 30] on icon "button" at bounding box center [663, 30] width 16 height 16
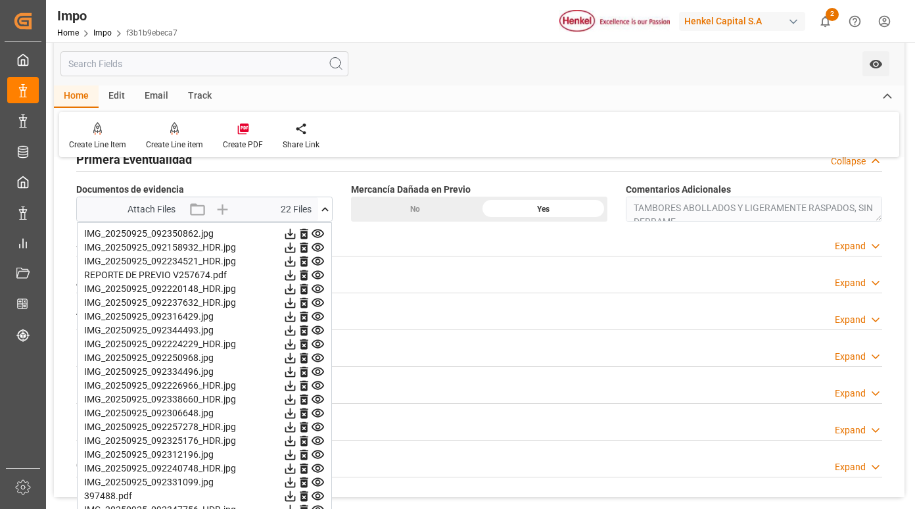
click at [316, 287] on icon at bounding box center [318, 289] width 14 height 14
click at [315, 300] on icon at bounding box center [318, 303] width 14 height 14
click at [318, 315] on icon at bounding box center [318, 316] width 12 height 9
click at [319, 327] on icon at bounding box center [318, 330] width 12 height 9
click at [317, 313] on icon at bounding box center [318, 316] width 12 height 9
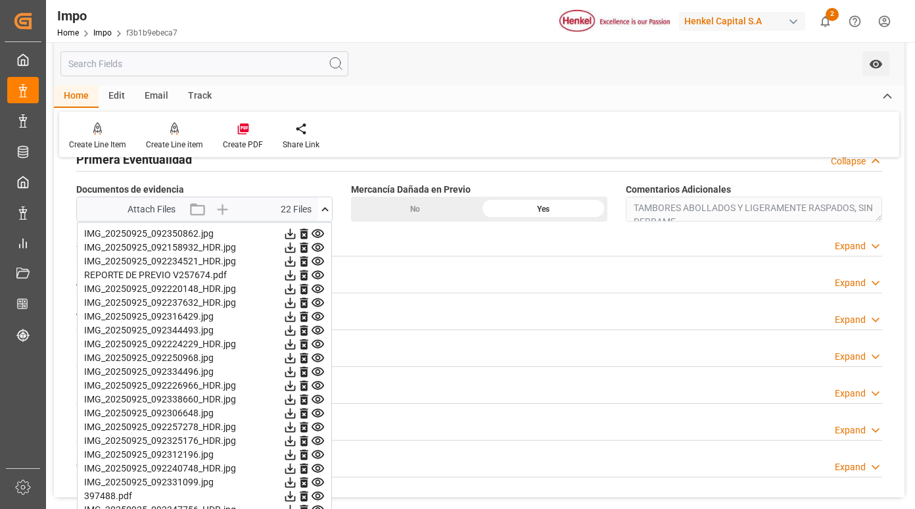
click at [318, 344] on icon at bounding box center [318, 344] width 14 height 14
click at [318, 355] on icon at bounding box center [318, 358] width 14 height 14
click at [318, 373] on icon at bounding box center [318, 372] width 14 height 14
click at [317, 382] on icon at bounding box center [318, 385] width 12 height 9
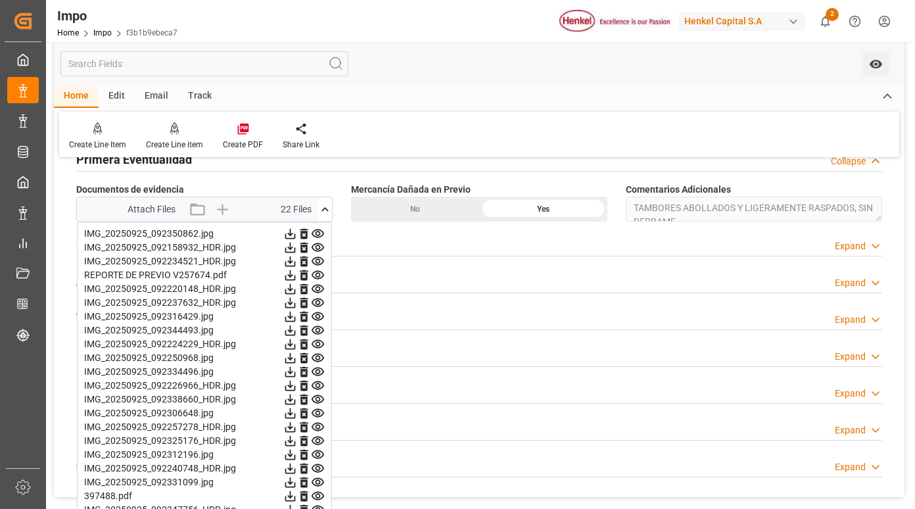
click at [322, 339] on icon at bounding box center [318, 344] width 14 height 14
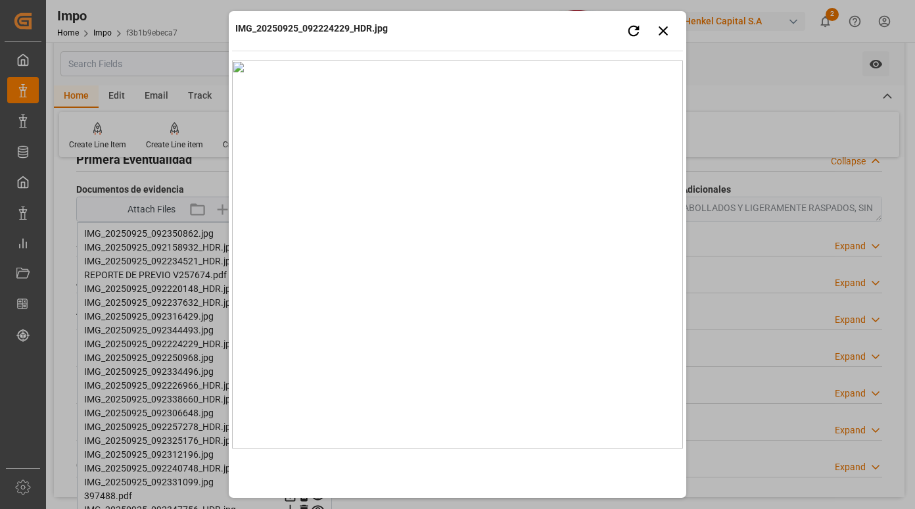
click at [481, 30] on div "IMG_20250925_092224229_HDR.jpg Retry Close preview" at bounding box center [457, 32] width 451 height 36
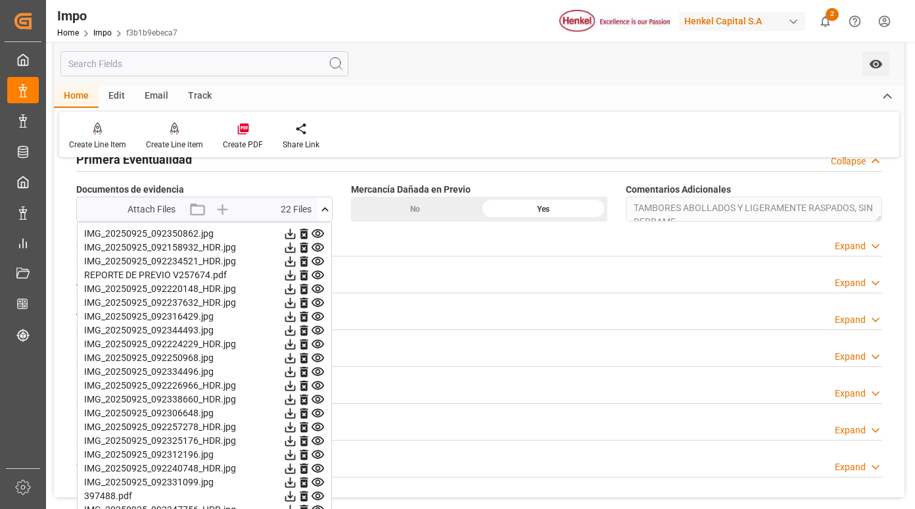
click at [319, 396] on icon at bounding box center [318, 399] width 14 height 14
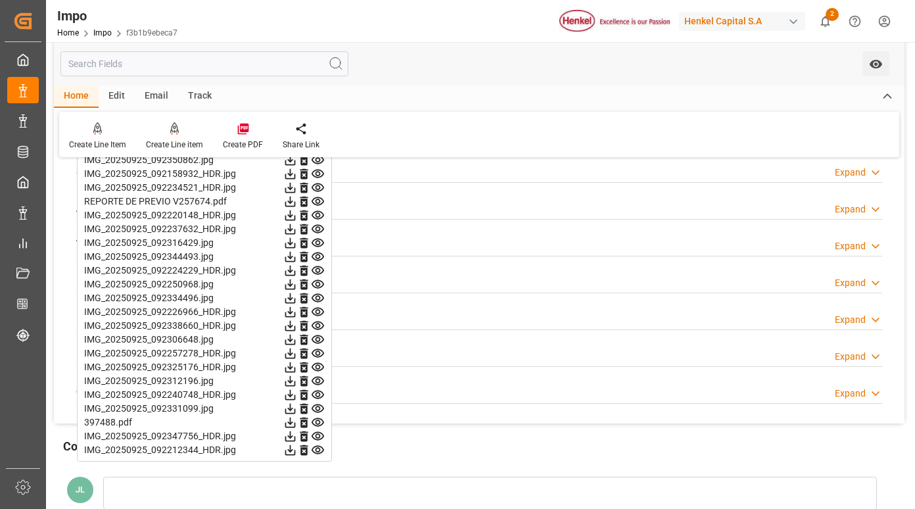
scroll to position [1183, 0]
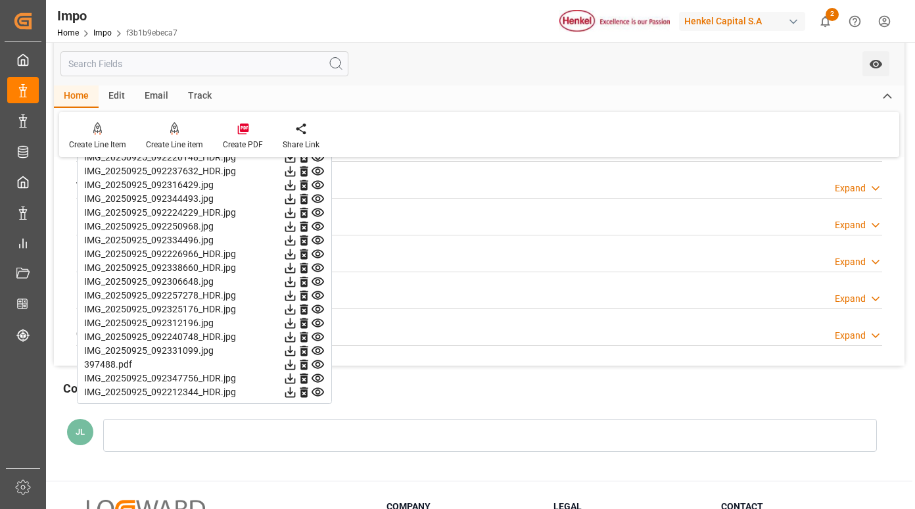
click at [319, 263] on icon at bounding box center [318, 268] width 14 height 14
click at [315, 280] on icon at bounding box center [318, 282] width 14 height 14
click at [318, 294] on icon at bounding box center [318, 296] width 14 height 14
click at [317, 307] on icon at bounding box center [318, 309] width 12 height 9
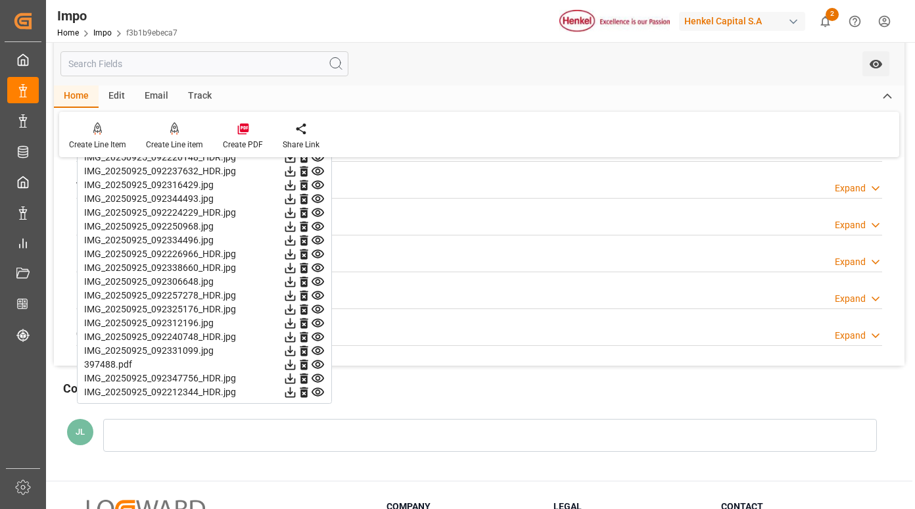
click at [314, 324] on icon at bounding box center [318, 323] width 14 height 14
click at [316, 340] on icon at bounding box center [318, 337] width 12 height 9
click at [317, 350] on icon at bounding box center [318, 351] width 14 height 14
click at [317, 365] on icon at bounding box center [318, 365] width 14 height 14
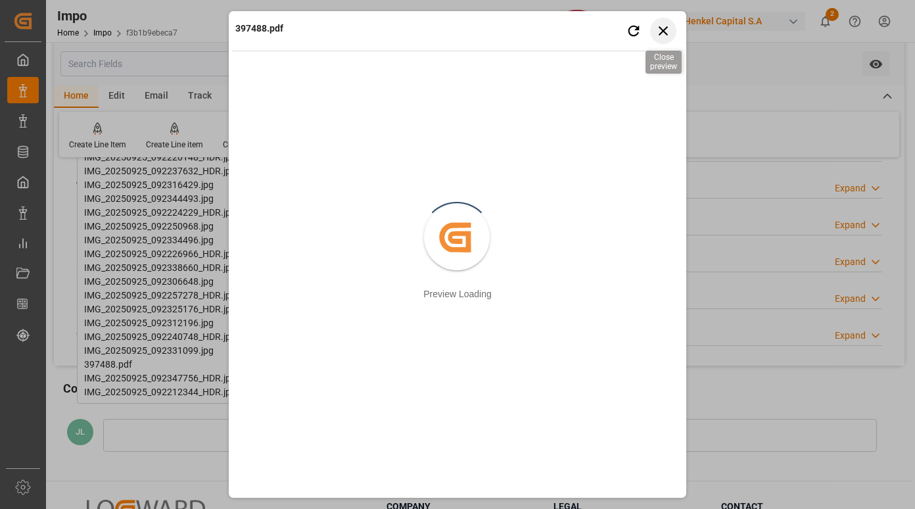
click at [663, 30] on icon "button" at bounding box center [663, 30] width 9 height 9
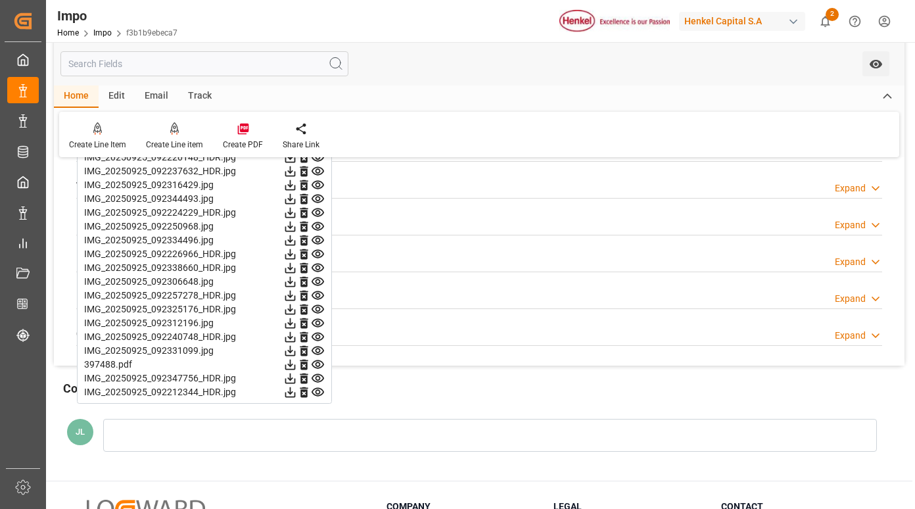
click at [319, 375] on icon at bounding box center [318, 378] width 14 height 14
click at [315, 390] on icon at bounding box center [318, 392] width 14 height 14
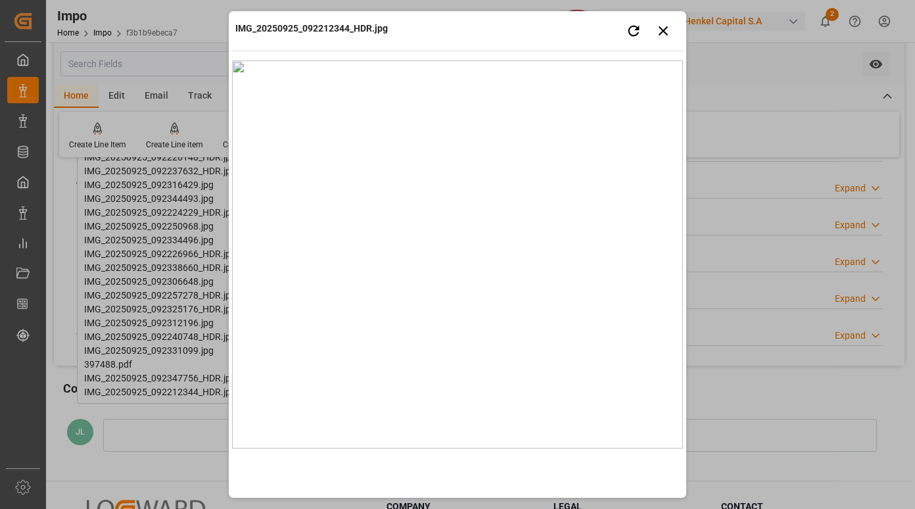
click at [586, 24] on div "IMG_20250925_092212344_HDR.jpg Retry Close preview" at bounding box center [457, 32] width 451 height 36
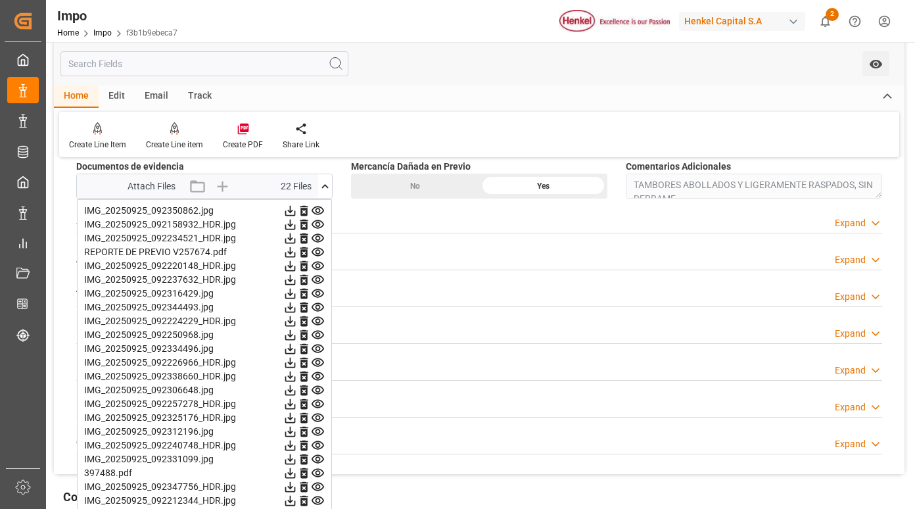
scroll to position [1052, 0]
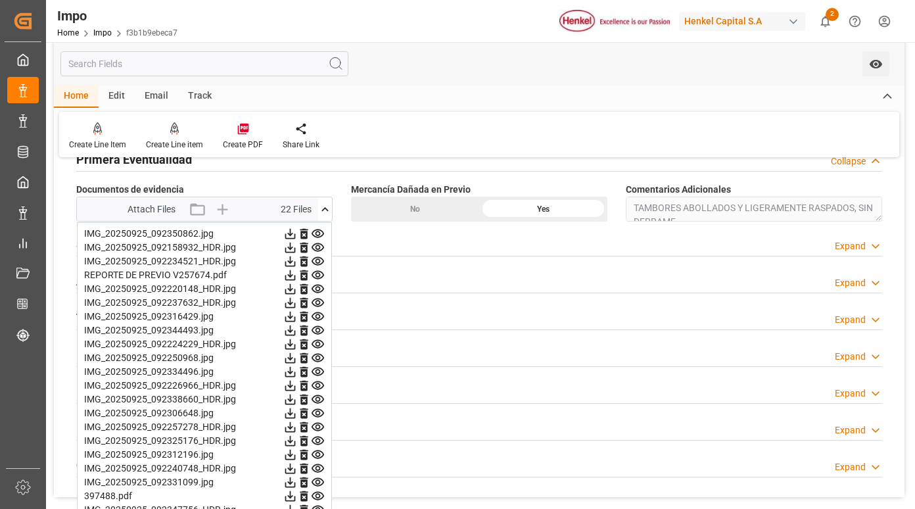
click at [321, 235] on icon at bounding box center [318, 234] width 14 height 14
click at [319, 243] on icon at bounding box center [318, 248] width 14 height 14
click at [319, 265] on icon at bounding box center [318, 261] width 12 height 9
click at [316, 276] on icon at bounding box center [318, 275] width 12 height 9
click at [317, 288] on icon at bounding box center [318, 289] width 14 height 14
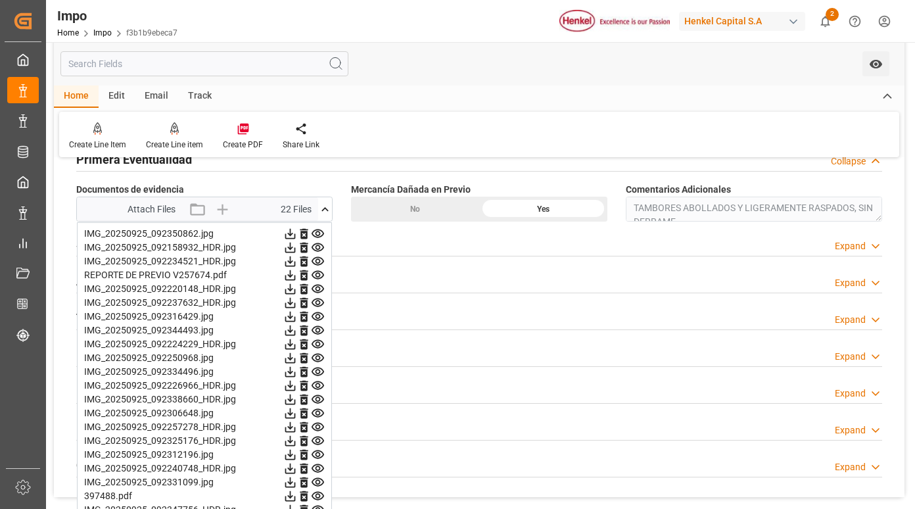
click at [317, 304] on icon at bounding box center [318, 303] width 14 height 14
click at [319, 315] on icon at bounding box center [318, 316] width 12 height 9
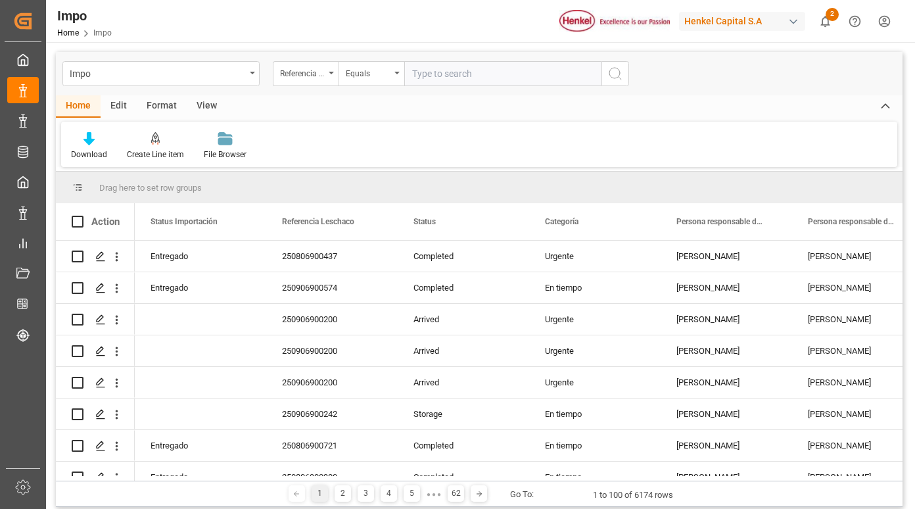
type input "250906900892"
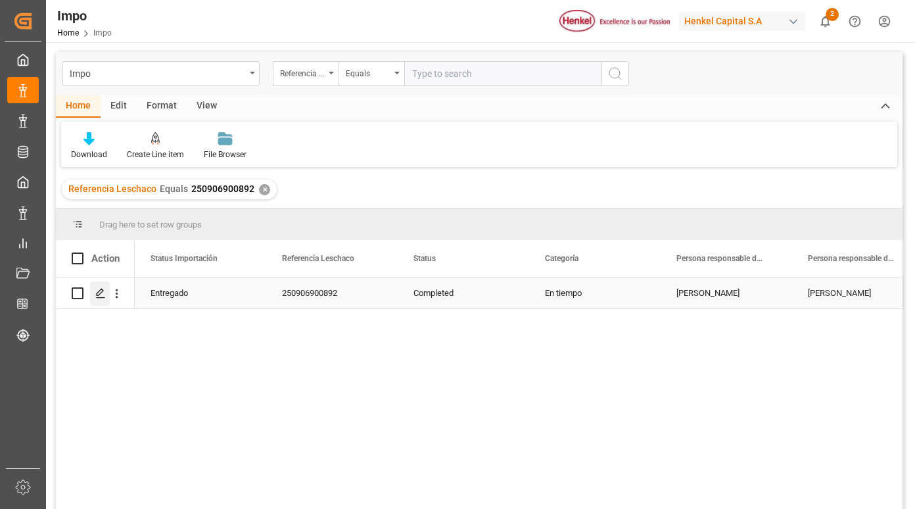
click at [105, 294] on icon "Press SPACE to select this row." at bounding box center [100, 293] width 11 height 11
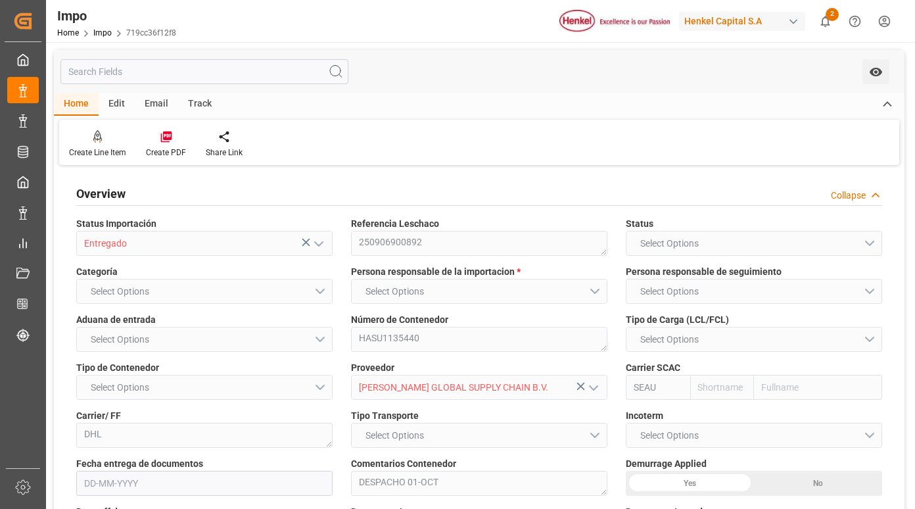
type input "Sealand"
type input "Sealand - A Maersk Company"
type input "0"
type input "1"
type input "28"
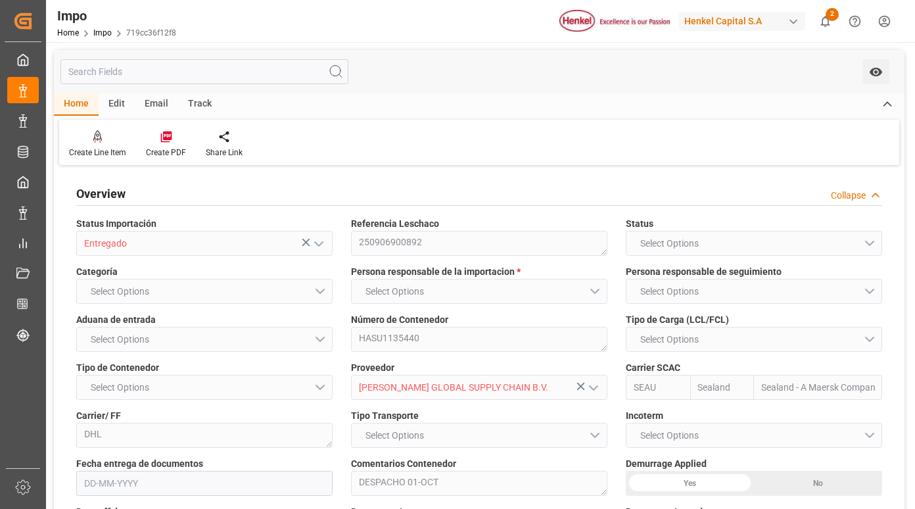
type input "[DATE]"
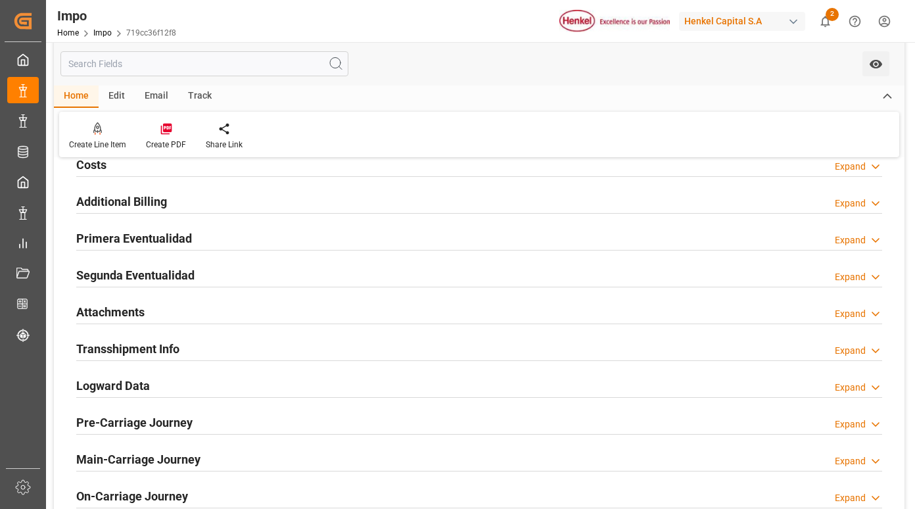
scroll to position [986, 0]
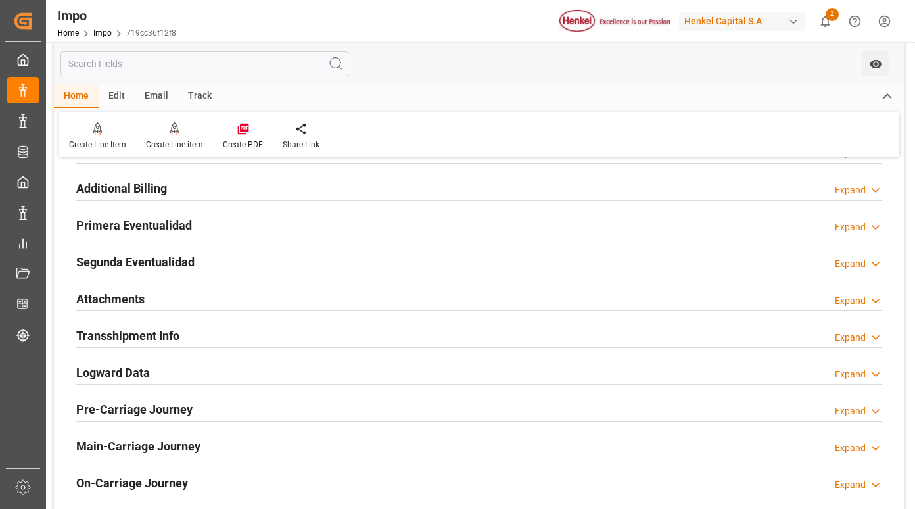
click at [151, 229] on h2 "Primera Eventualidad" at bounding box center [134, 225] width 116 height 18
